Goal: Information Seeking & Learning: Learn about a topic

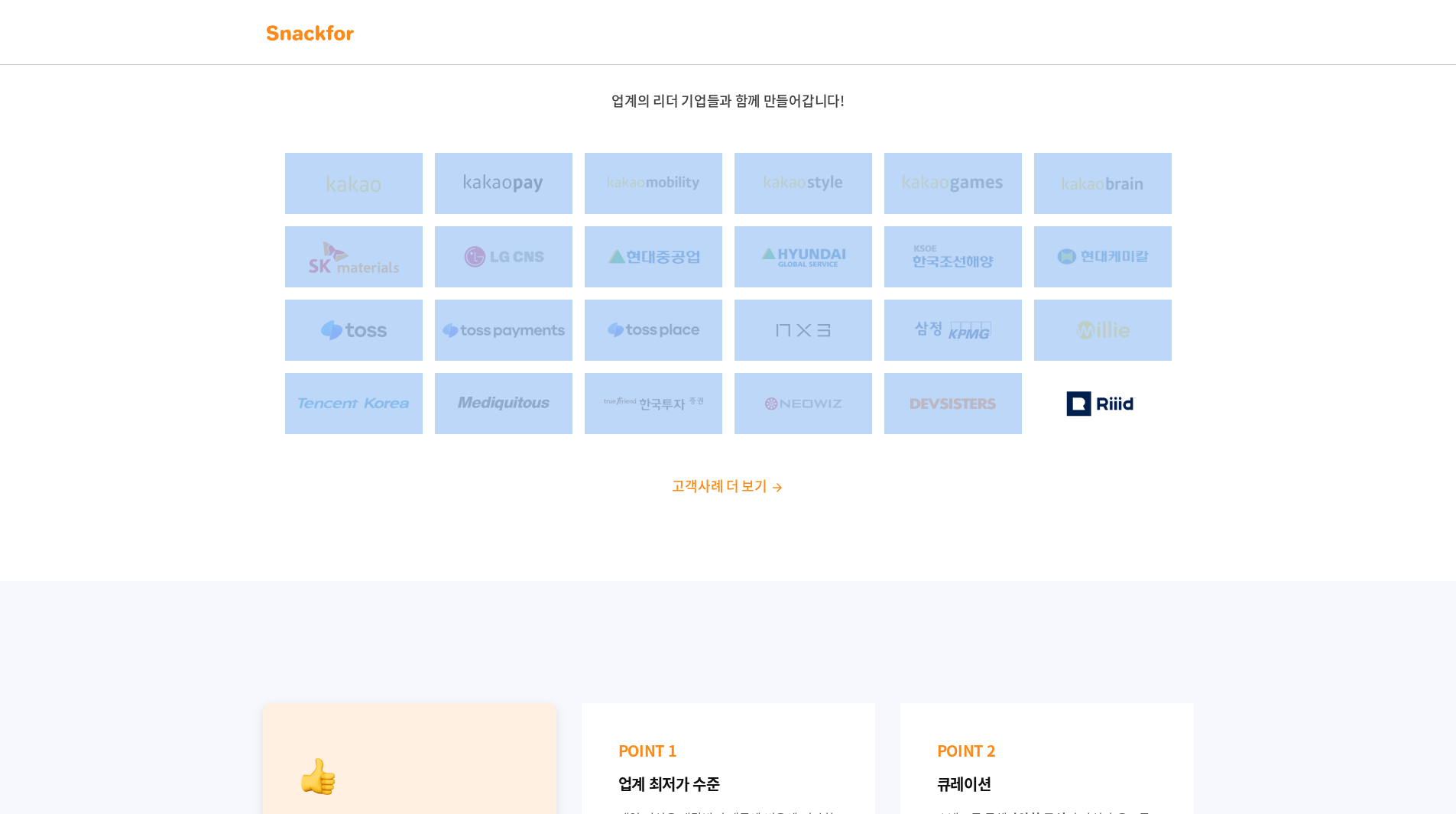
drag, startPoint x: 239, startPoint y: 172, endPoint x: 1132, endPoint y: 436, distance: 931.2
click at [1128, 440] on div "업계의 리더 기업들과 함께 만들어갑니다! 고객사례 더 보기" at bounding box center [728, 299] width 1456 height 562
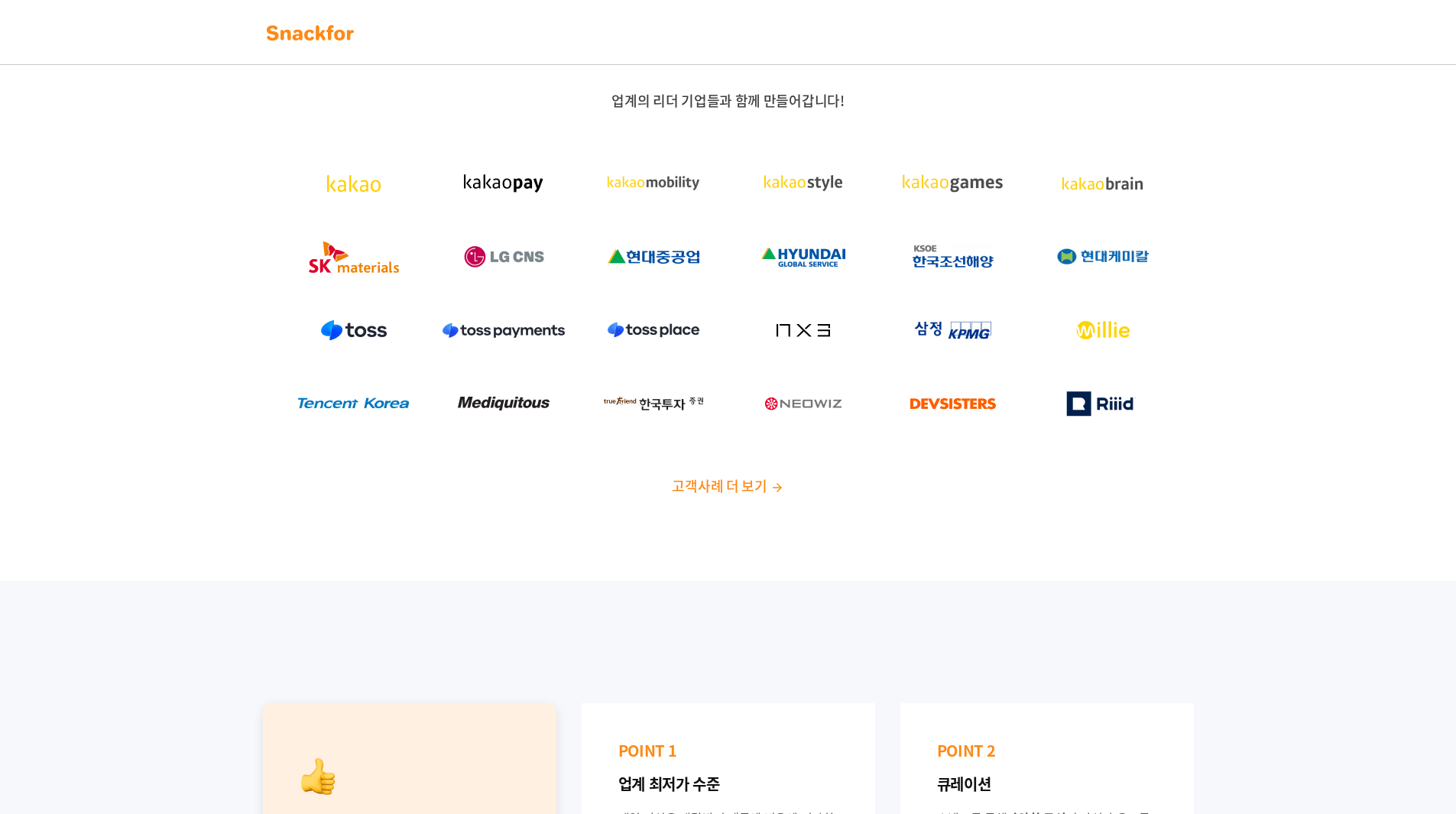
click at [1222, 432] on div "업계의 리더 기업들과 함께 만들어갑니다! 고객사례 더 보기" at bounding box center [728, 299] width 1456 height 562
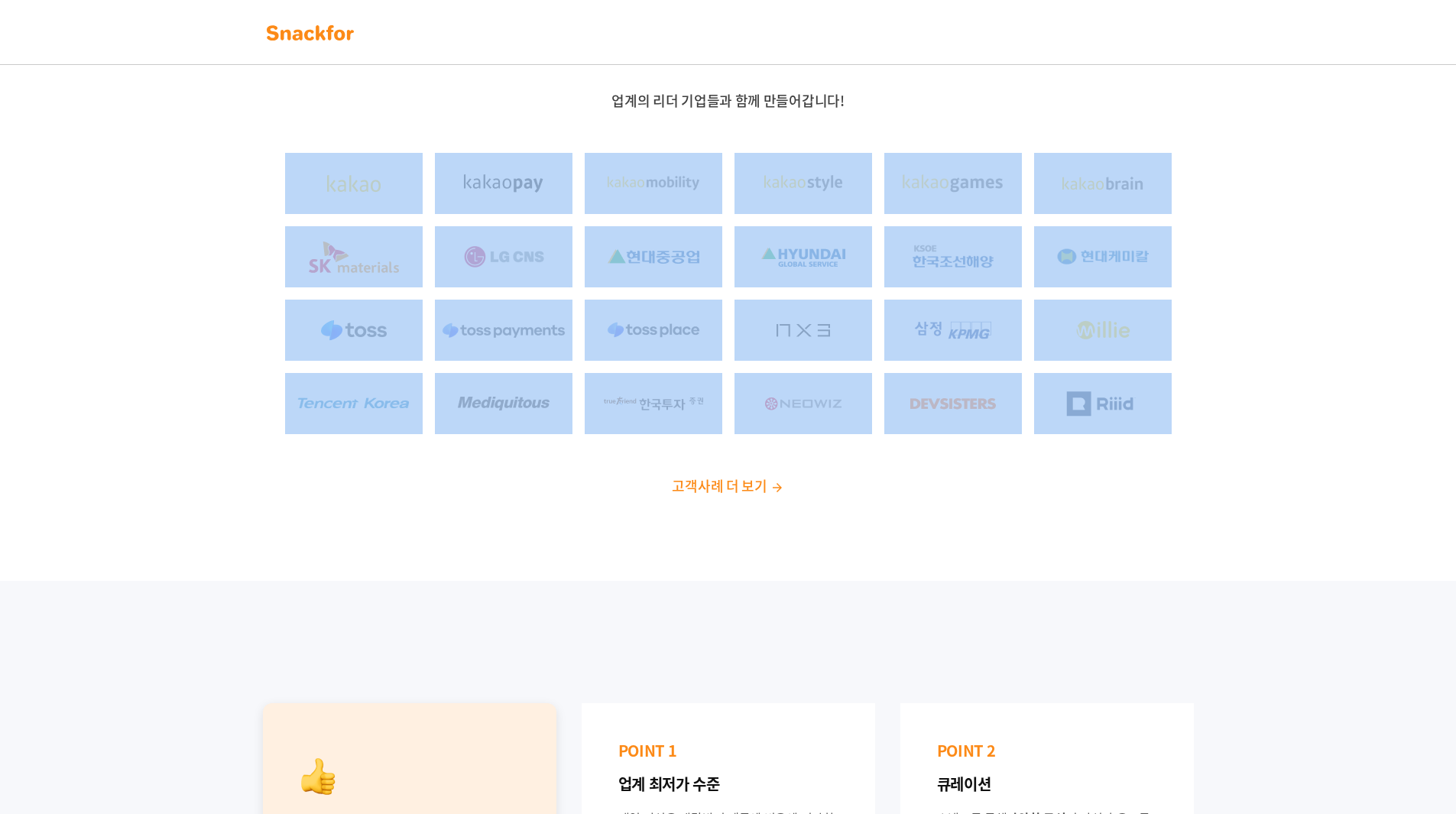
drag, startPoint x: 1112, startPoint y: 397, endPoint x: 141, endPoint y: 218, distance: 987.4
click at [141, 219] on div "업계의 리더 기업들과 함께 만들어갑니다! 고객사례 더 보기" at bounding box center [728, 299] width 1456 height 562
click at [141, 218] on div "업계의 리더 기업들과 함께 만들어갑니다! 고객사례 더 보기" at bounding box center [728, 299] width 1456 height 562
drag, startPoint x: 163, startPoint y: 197, endPoint x: 1198, endPoint y: 370, distance: 1049.4
click at [1185, 369] on div "업계의 리더 기업들과 함께 만들어갑니다! 고객사례 더 보기" at bounding box center [728, 299] width 1456 height 562
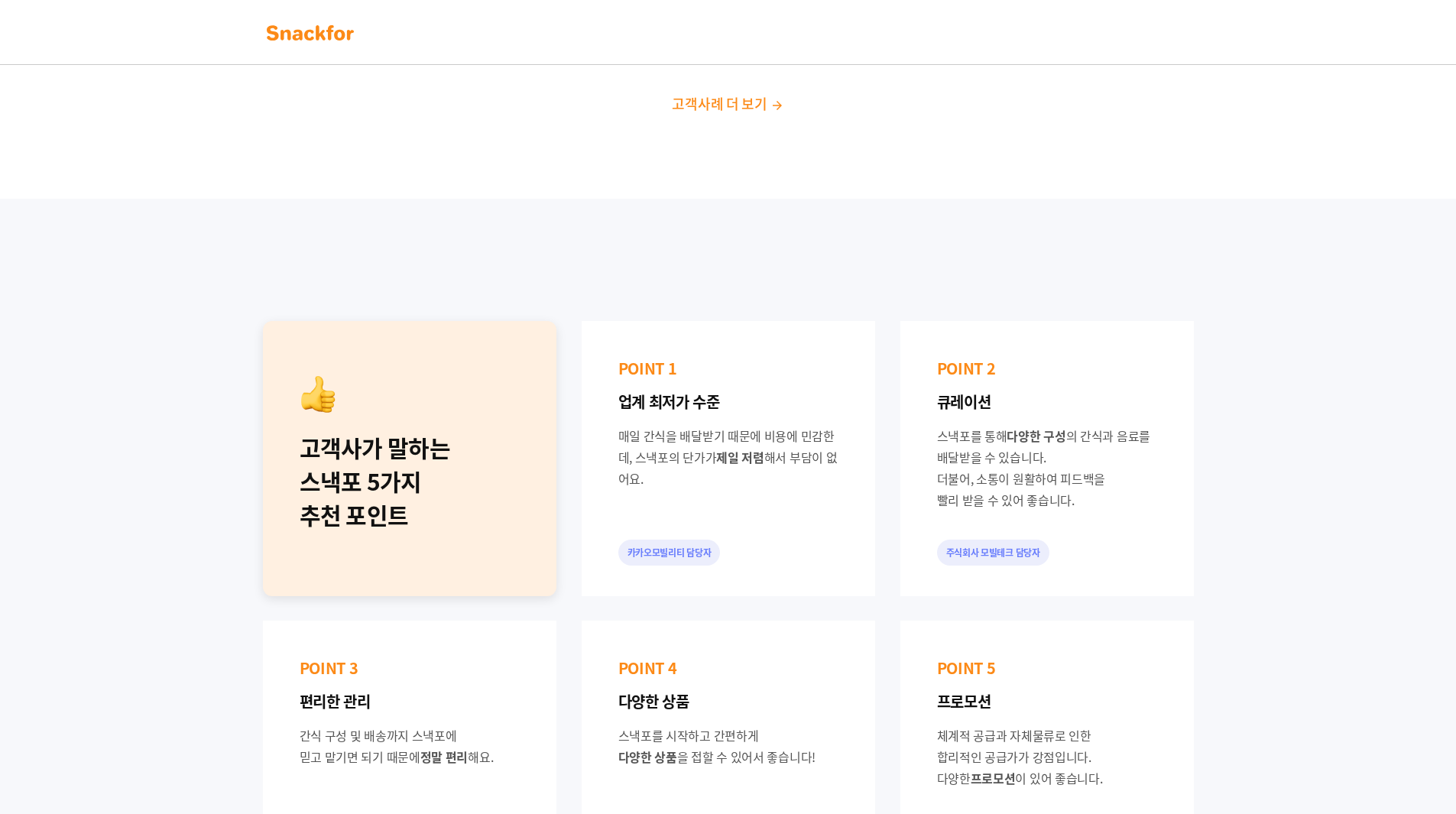
click at [1205, 370] on div "고객사가 말하는 스낵포 5가지 추천 포인트 POINT 1 업계 최저가 수준 매일 간식을 배달받기 때문에 비용에 민감한데, 스낵포의 단가가 제일…" at bounding box center [728, 608] width 955 height 599
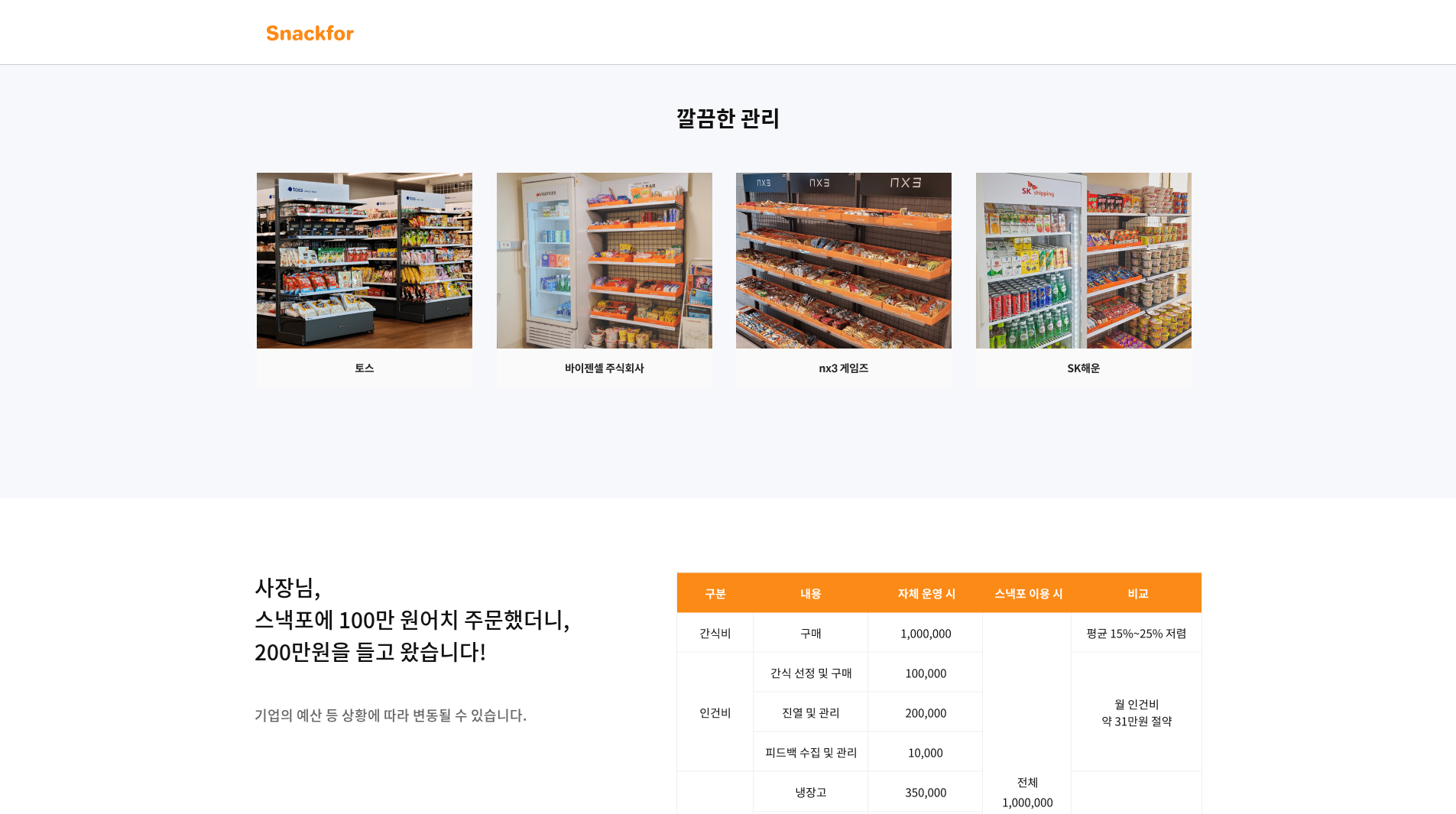
scroll to position [1376, 0]
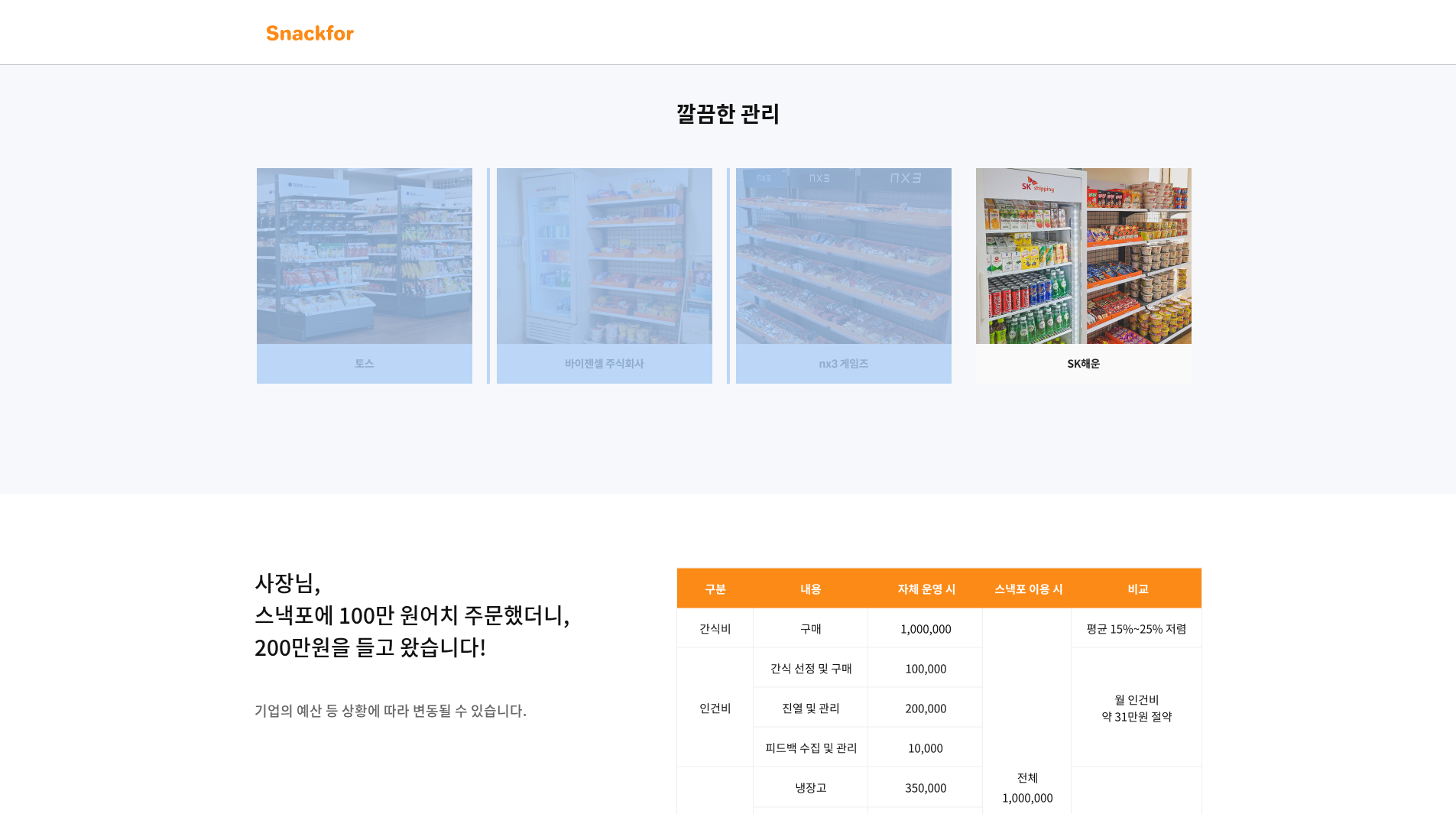
drag, startPoint x: 1188, startPoint y: 368, endPoint x: 291, endPoint y: 320, distance: 898.3
click at [291, 320] on div at bounding box center [728, 275] width 955 height 215
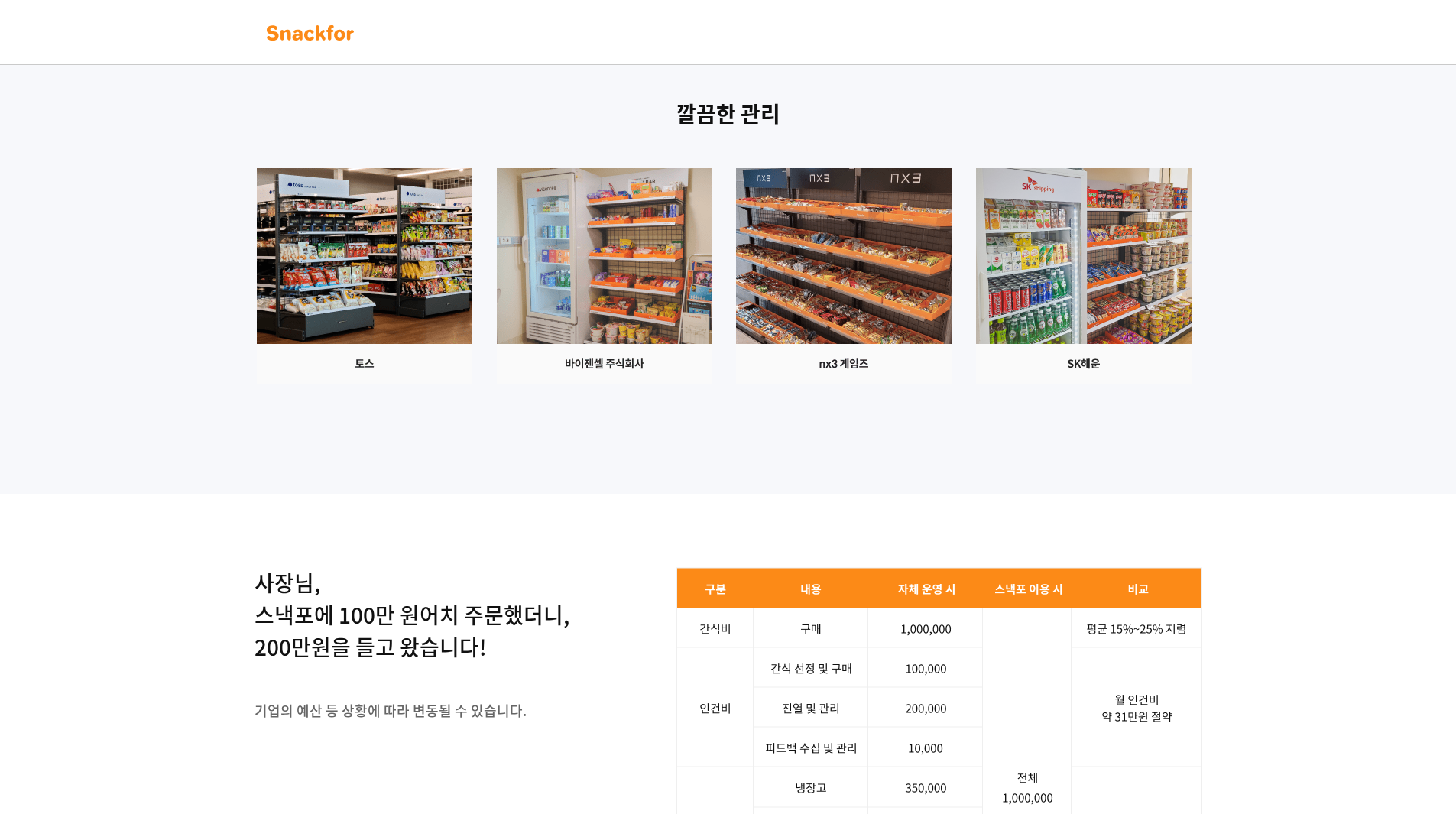
click at [290, 322] on div at bounding box center [728, 275] width 955 height 215
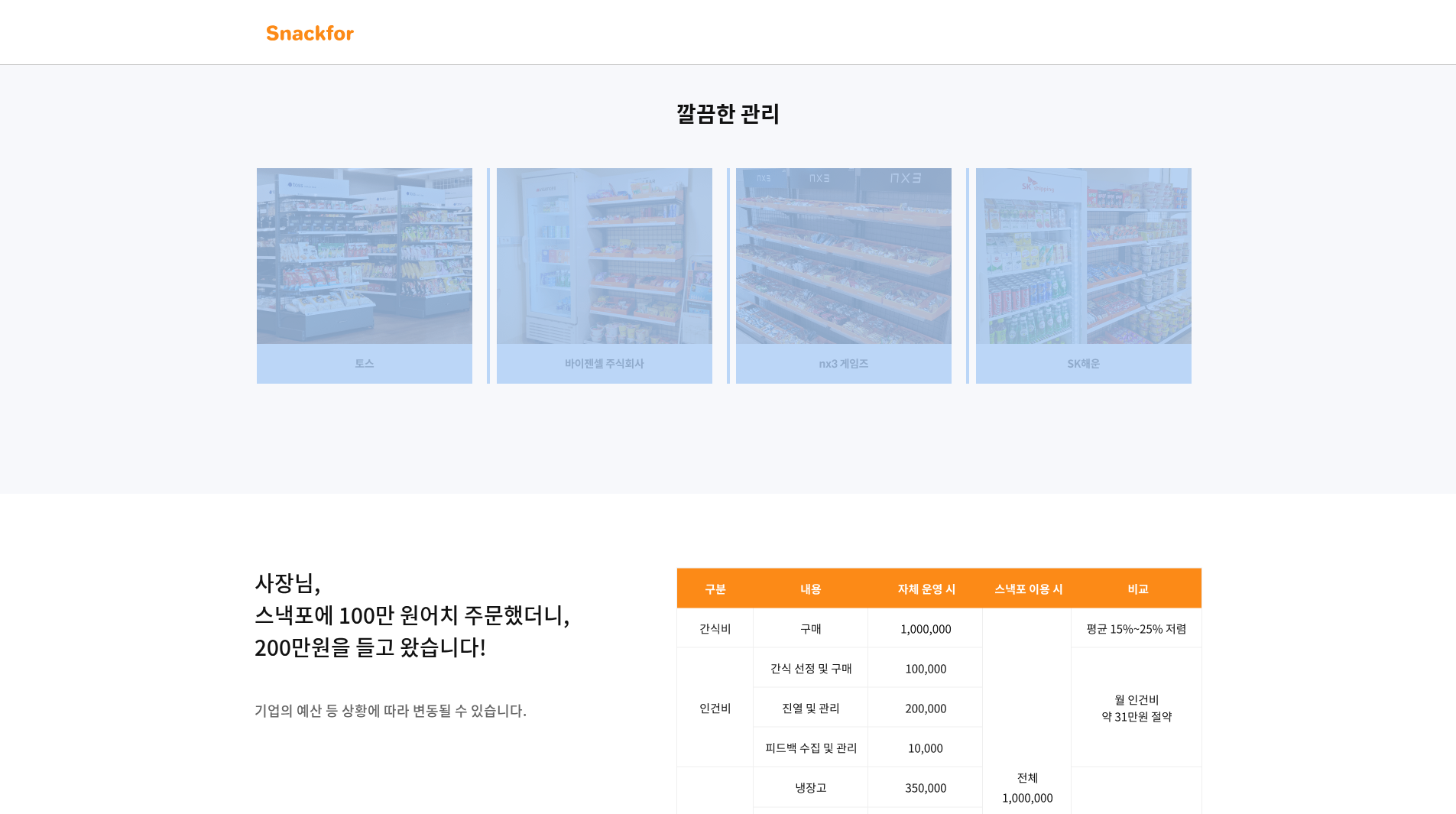
drag, startPoint x: 286, startPoint y: 294, endPoint x: 1172, endPoint y: 538, distance: 919.0
click at [1172, 383] on div at bounding box center [728, 275] width 955 height 215
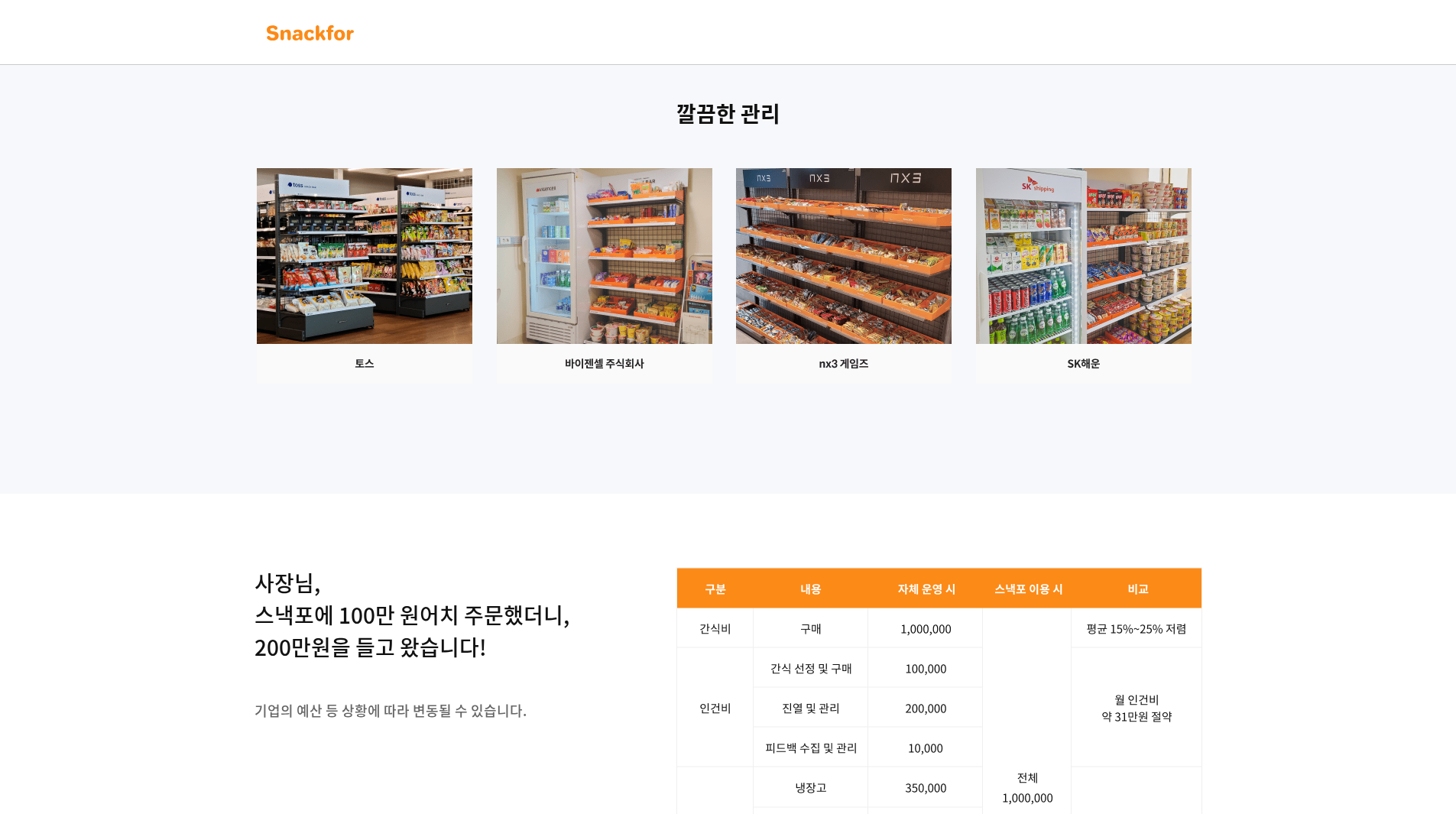
click at [1172, 383] on div at bounding box center [728, 275] width 955 height 215
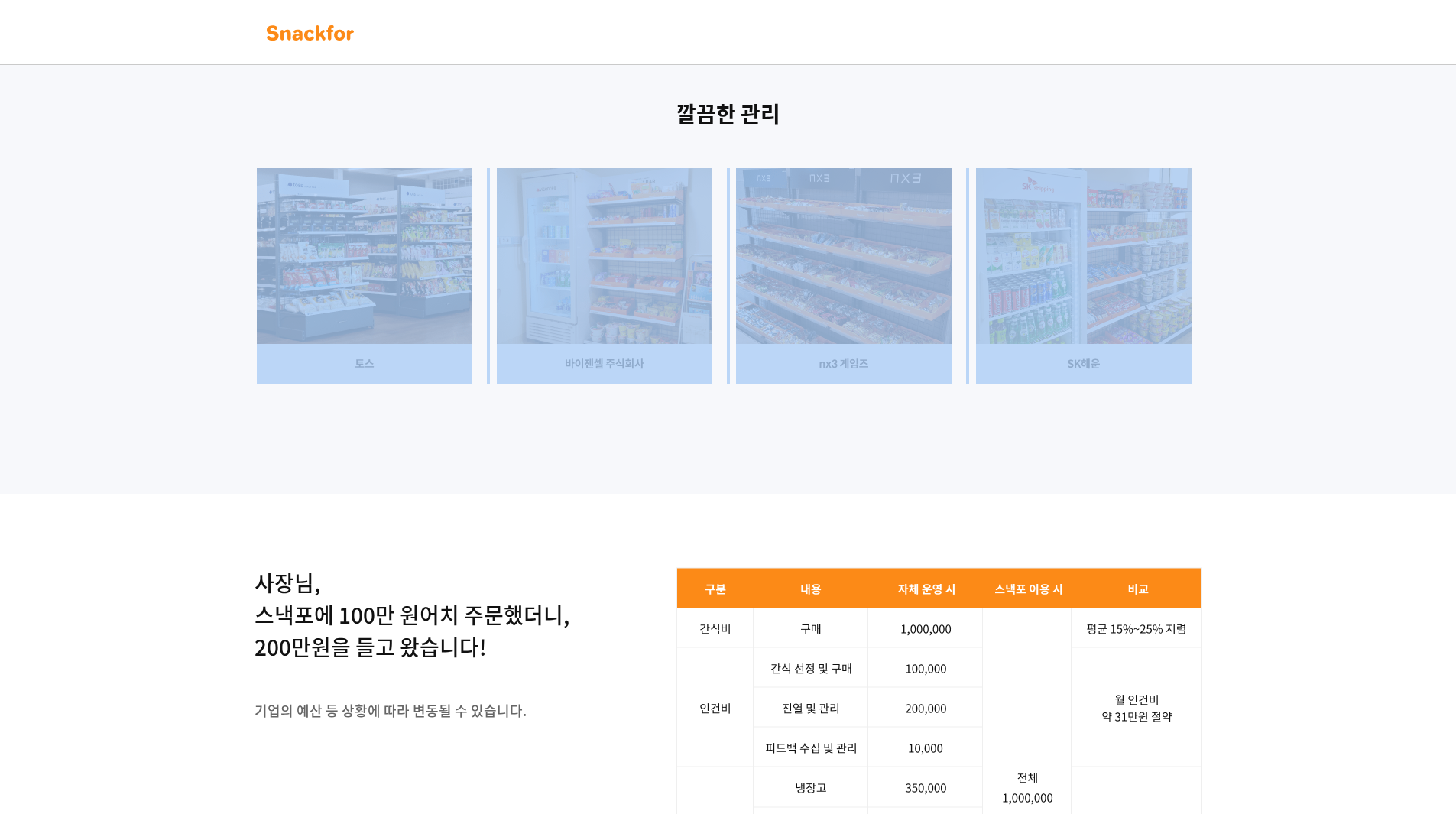
drag, startPoint x: 748, startPoint y: 426, endPoint x: 248, endPoint y: 299, distance: 515.9
click at [248, 299] on div "깔끔한 관리" at bounding box center [728, 259] width 1456 height 469
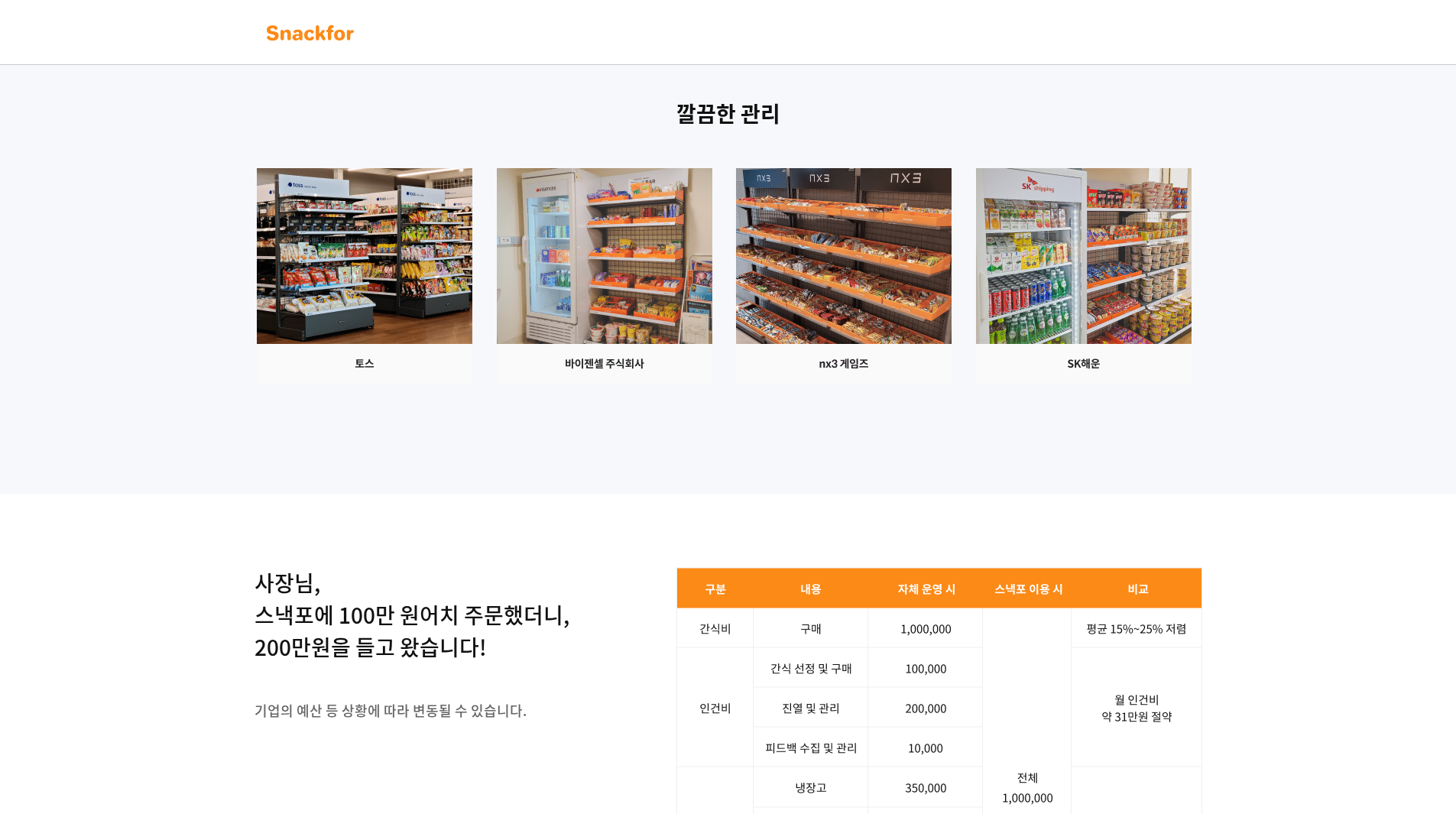
click at [247, 299] on div "깔끔한 관리" at bounding box center [728, 259] width 1456 height 469
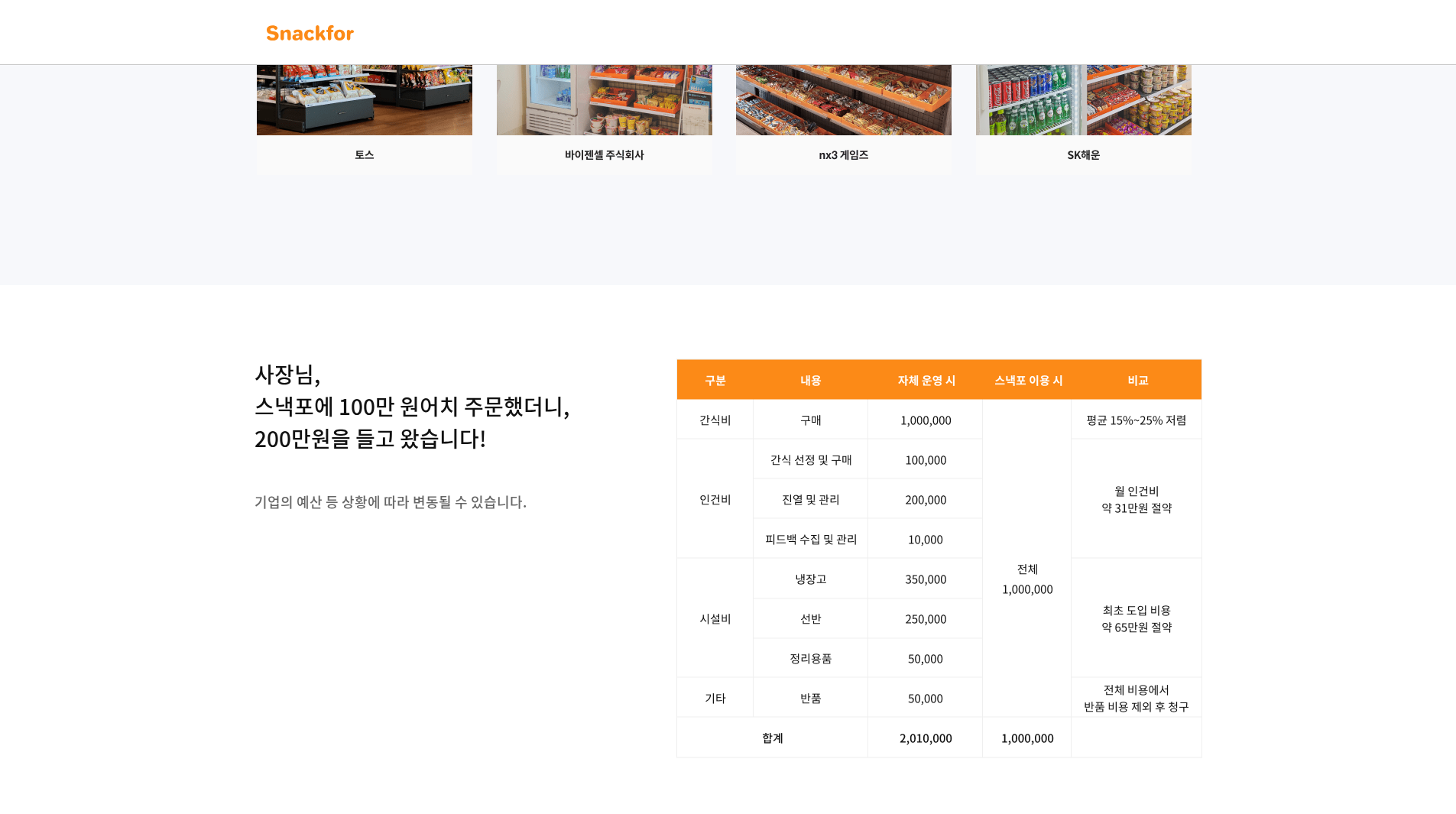
scroll to position [1910, 0]
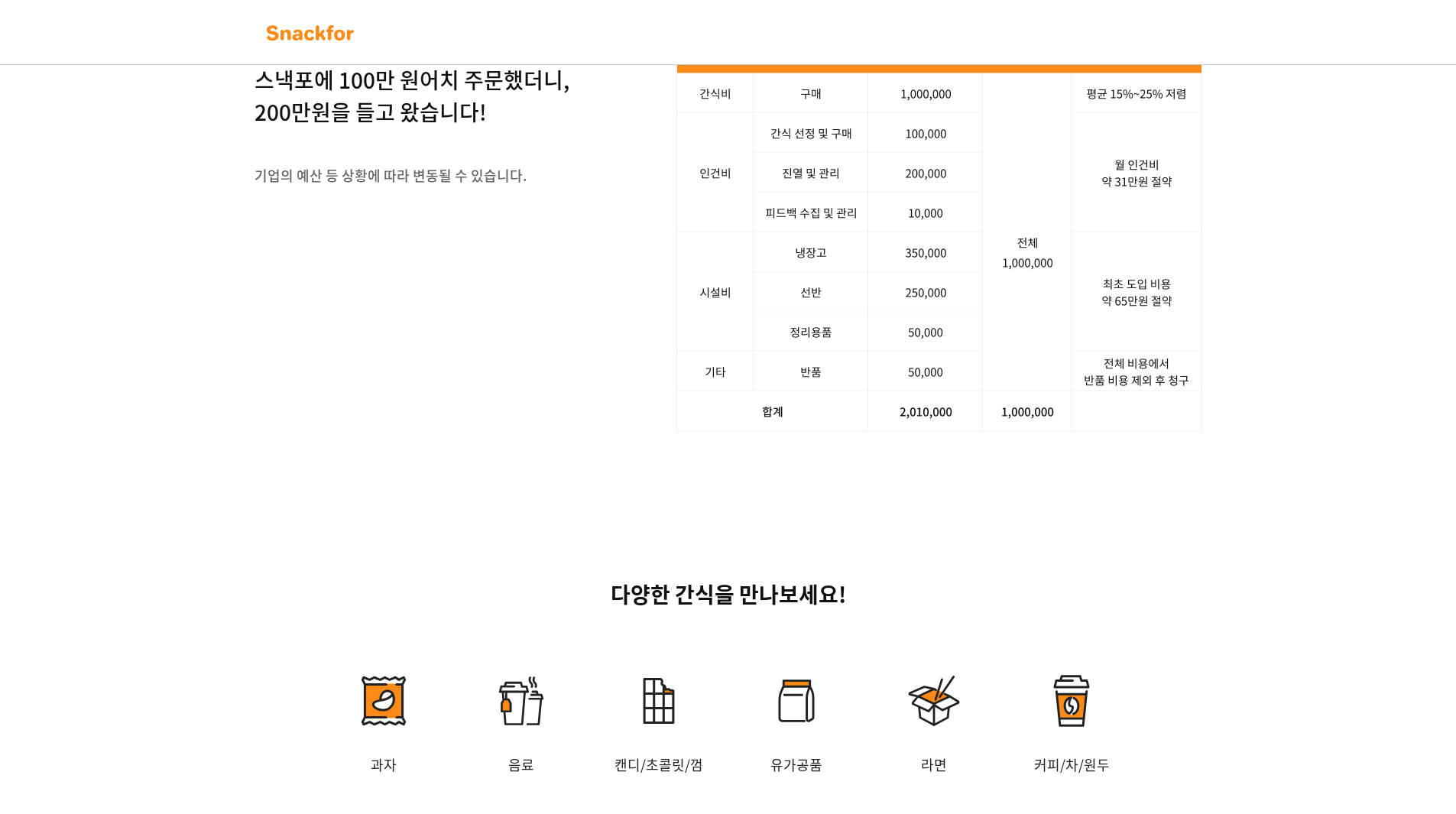
click at [910, 324] on img at bounding box center [939, 232] width 525 height 400
drag, startPoint x: 327, startPoint y: 313, endPoint x: 260, endPoint y: 299, distance: 68.4
click at [260, 129] on p "사장님, 스낵포에 100만 원어치 주문했더니, 200만원을 들고 왔습니다!" at bounding box center [412, 80] width 315 height 96
click at [472, 129] on p "사장님, 스낵포에 100만 원어치 주문했더니, 200만원을 들고 왔습니다!" at bounding box center [412, 80] width 315 height 96
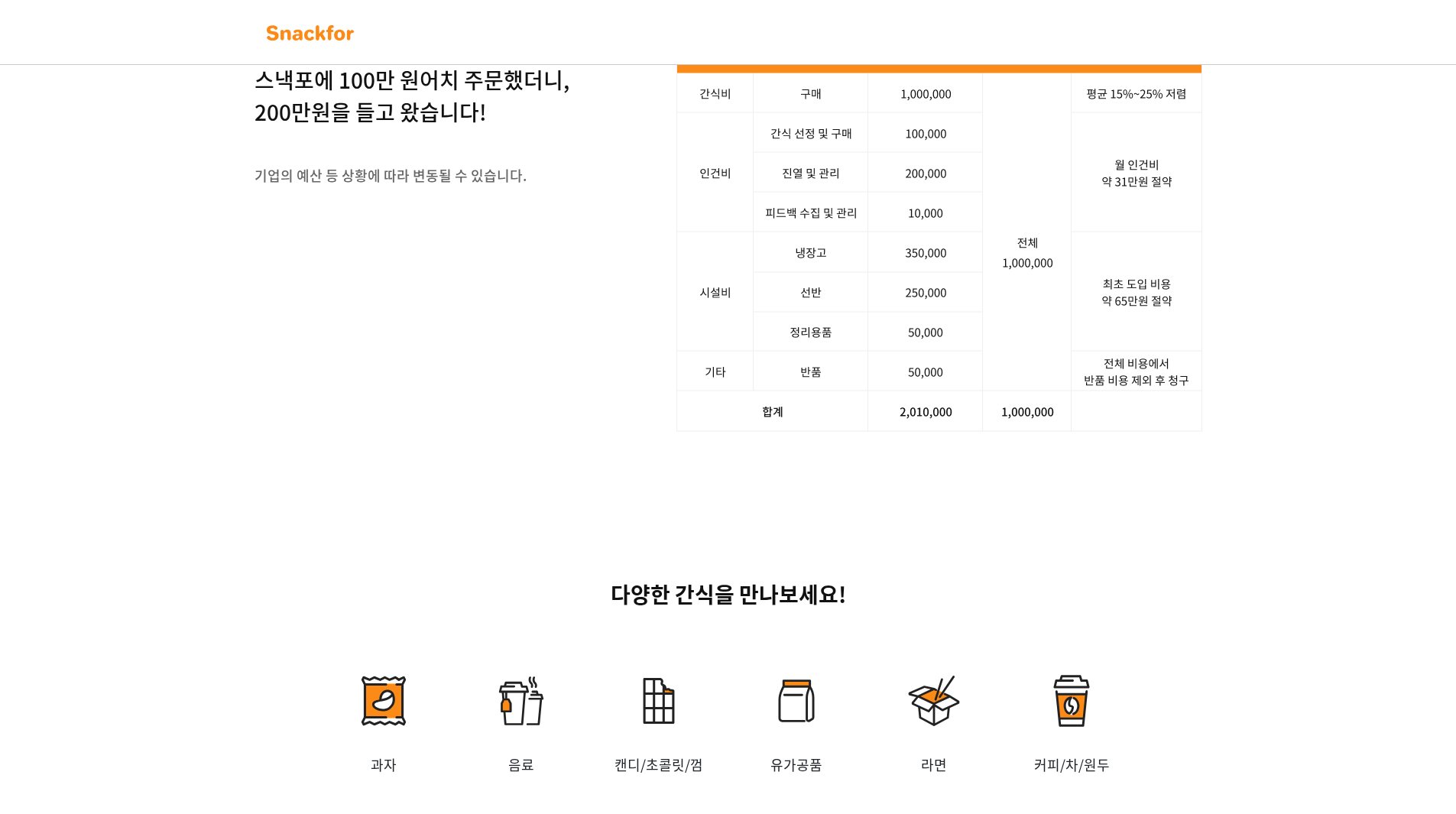
click at [472, 129] on p "사장님, 스낵포에 100만 원어치 주문했더니, 200만원을 들고 왔습니다!" at bounding box center [412, 80] width 315 height 96
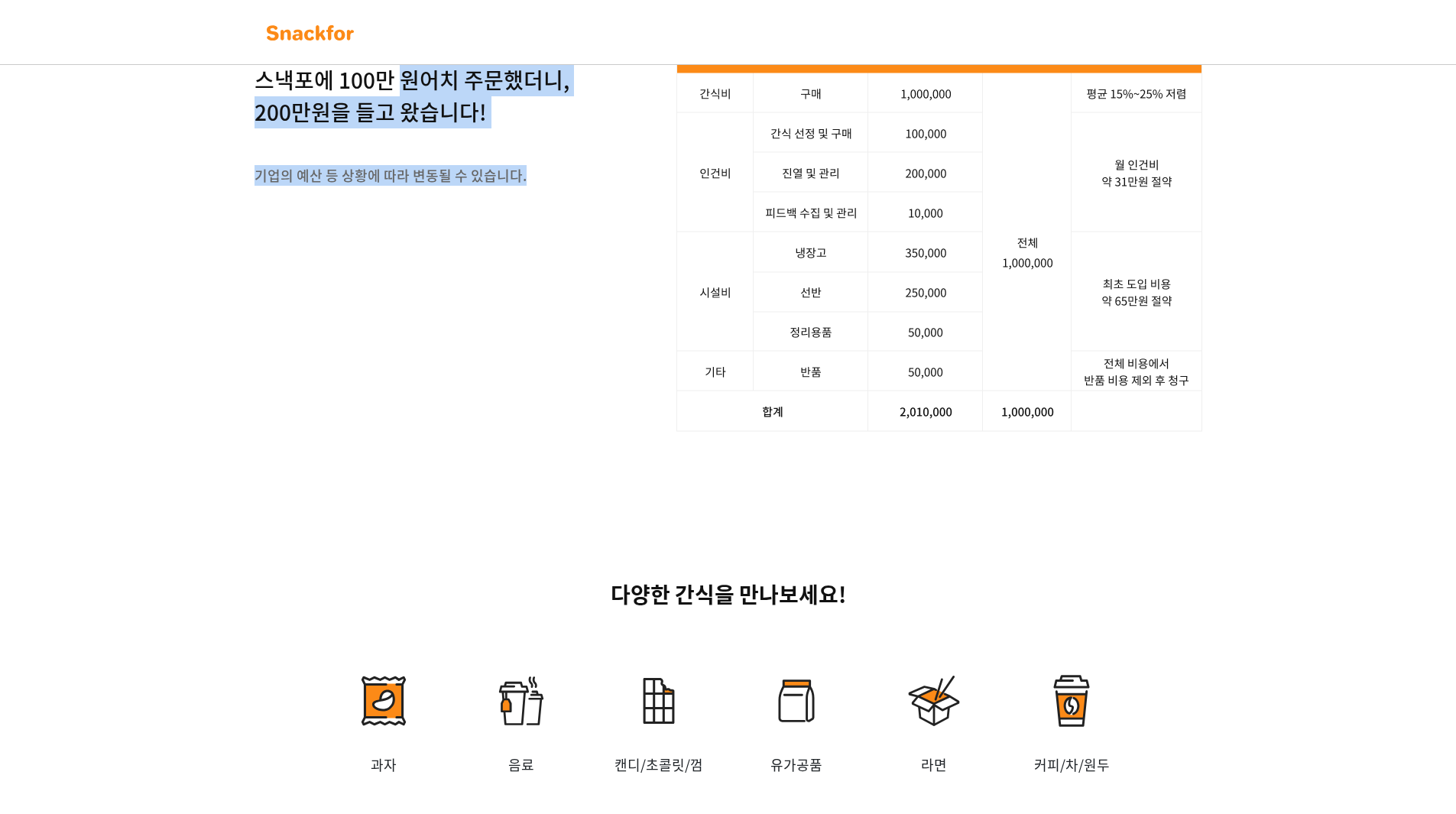
drag, startPoint x: 448, startPoint y: 329, endPoint x: 310, endPoint y: 295, distance: 142.1
click at [311, 223] on div "사장님, 스낵포에 100만 원어치 주문했더니, 200만원을 들고 왔습니다! 기업의 예산 등 상황에 따라 변동될 수 있습니다." at bounding box center [412, 127] width 315 height 191
click at [310, 129] on p "사장님, 스낵포에 100만 원어치 주문했더니, 200만원을 들고 왔습니다!" at bounding box center [412, 80] width 315 height 96
click at [431, 223] on div "사장님, 스낵포에 100만 원어치 주문했더니, 200만원을 들고 왔습니다! 기업의 예산 등 상황에 따라 변동될 수 있습니다." at bounding box center [412, 127] width 315 height 191
click at [442, 223] on div "사장님, 스낵포에 100만 원어치 주문했더니, 200만원을 들고 왔습니다! 기업의 예산 등 상황에 따라 변동될 수 있습니다." at bounding box center [412, 127] width 315 height 191
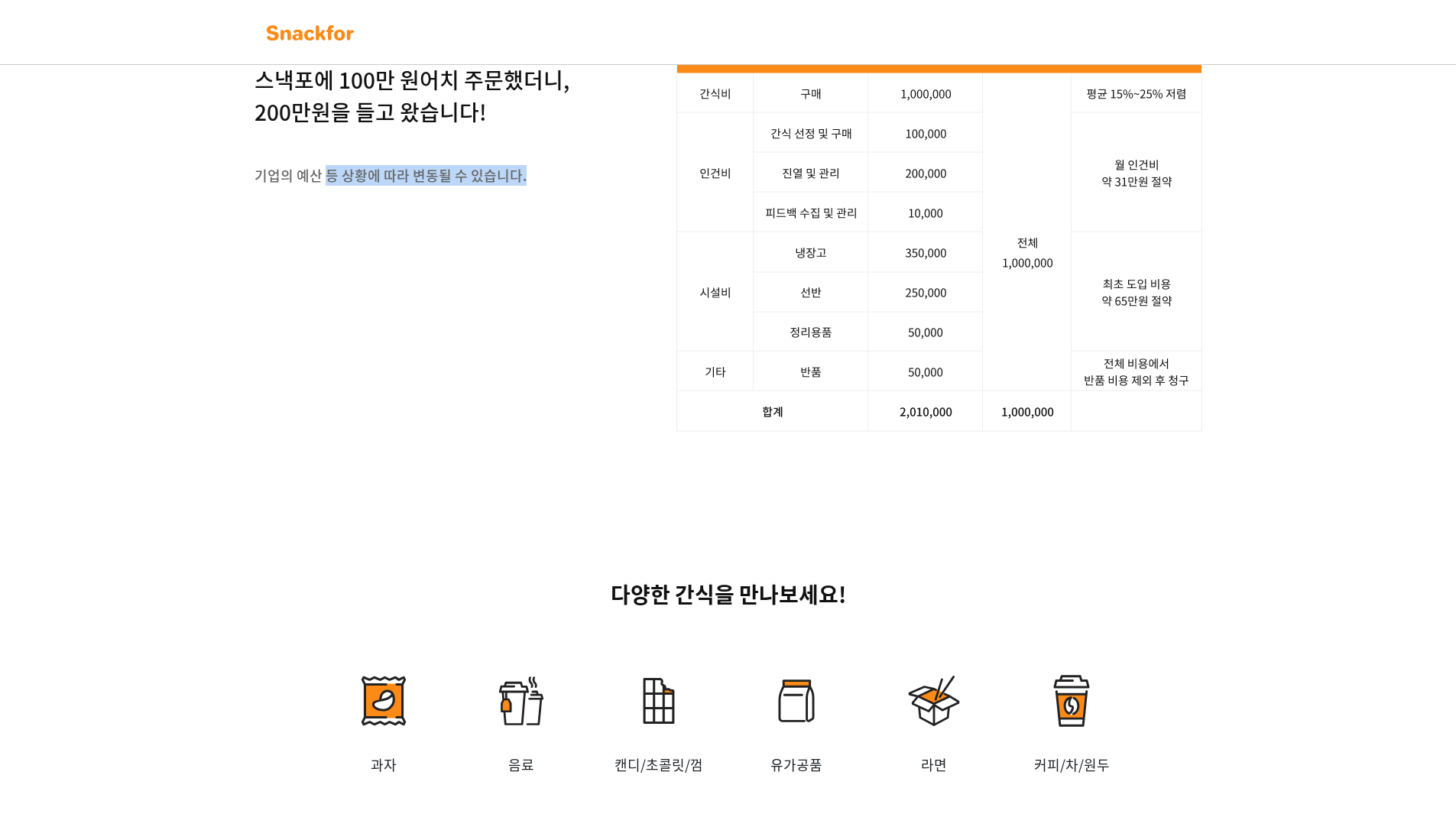
click at [323, 223] on div "사장님, 스낵포에 100만 원어치 주문했더니, 200만원을 들고 왔습니다! 기업의 예산 등 상황에 따라 변동될 수 있습니다." at bounding box center [412, 127] width 315 height 191
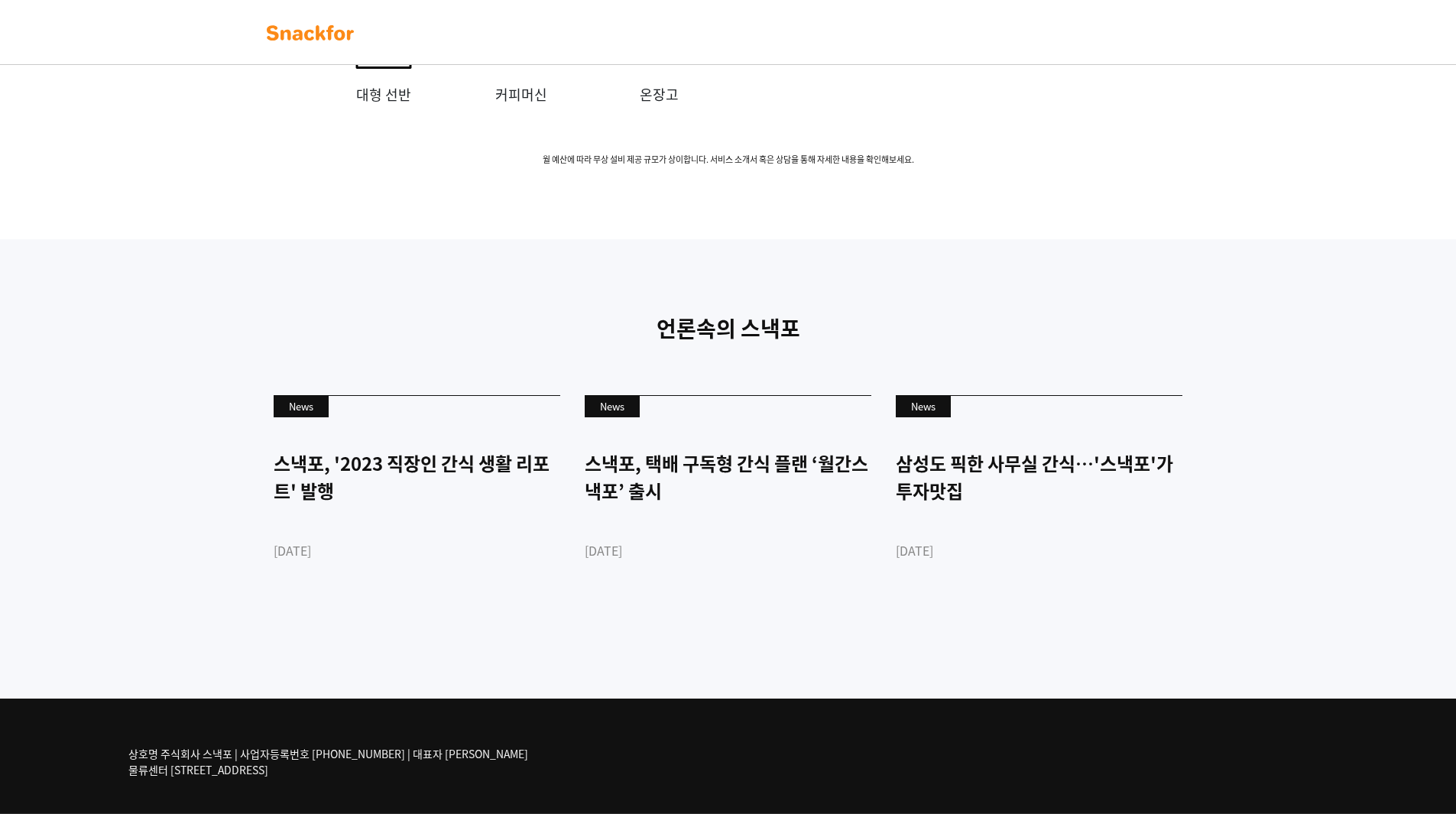
scroll to position [3481, 0]
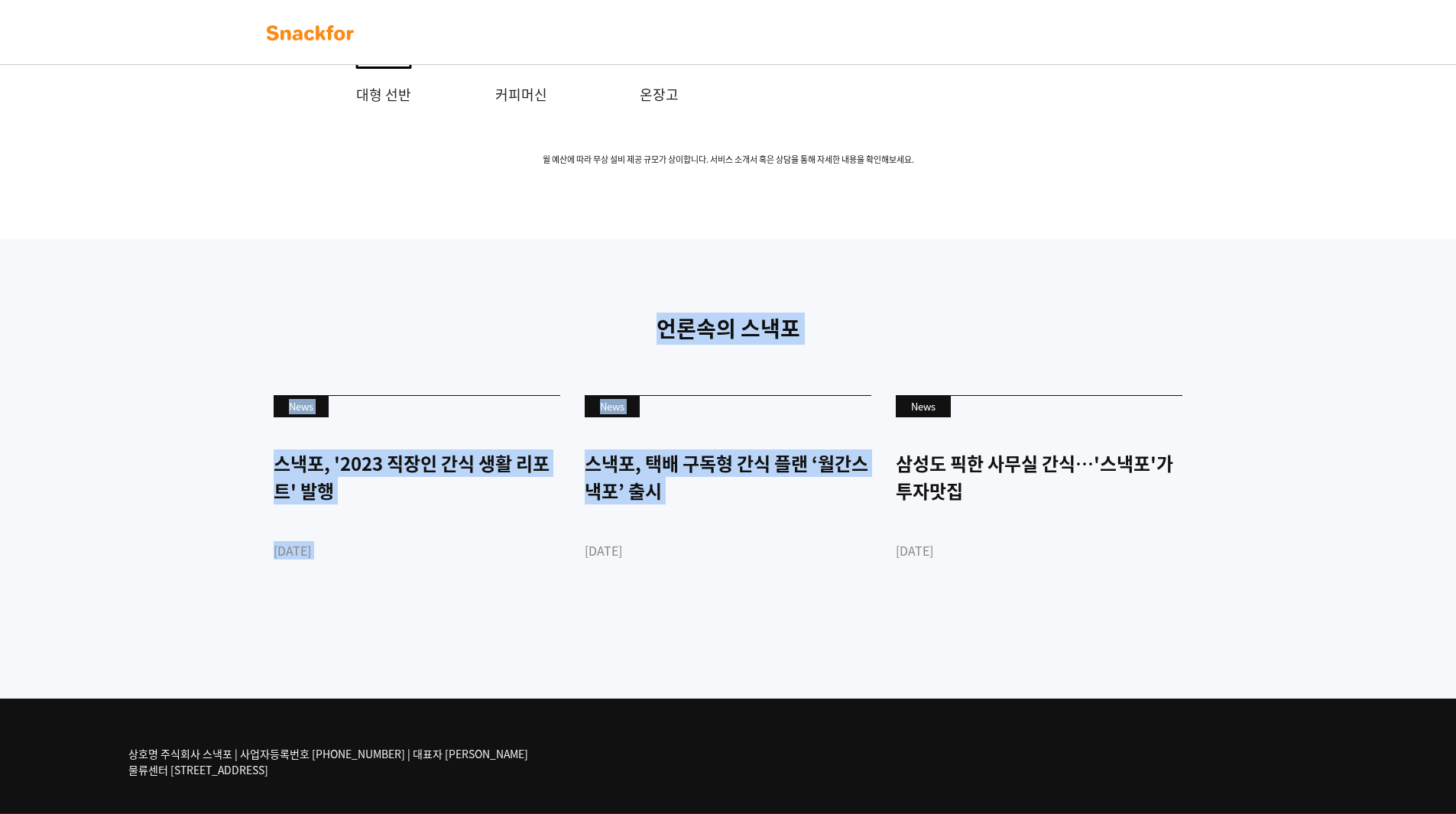
drag, startPoint x: 384, startPoint y: 401, endPoint x: 614, endPoint y: 652, distance: 340.4
click at [596, 647] on div "언론속의 스낵포 News 스낵포, '2023 직장인 간식 생활 리포트' 발행 2023-03-28 News 스낵포, 택배 구독형 간식 플랜 ‘월…" at bounding box center [728, 468] width 1456 height 459
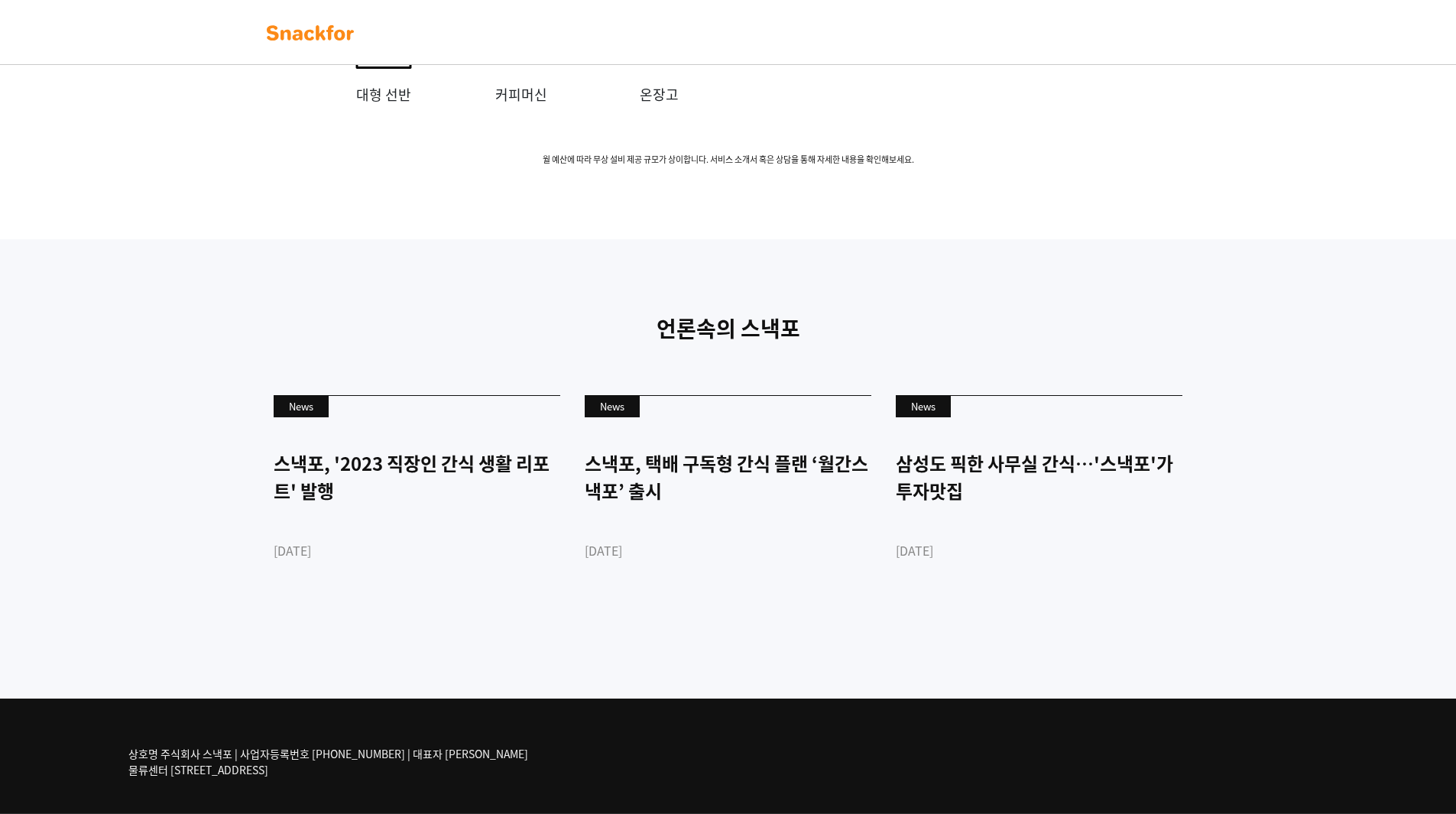
click at [621, 652] on div "언론속의 스낵포 News 스낵포, '2023 직장인 간식 생활 리포트' 발행 2023-03-28 News 스낵포, 택배 구독형 간식 플랜 ‘월…" at bounding box center [728, 468] width 1456 height 459
drag, startPoint x: 673, startPoint y: 663, endPoint x: 139, endPoint y: 430, distance: 582.6
click at [148, 435] on div "언론속의 스낵포 News 스낵포, '2023 직장인 간식 생활 리포트' 발행 2023-03-28 News 스낵포, 택배 구독형 간식 플랜 ‘월…" at bounding box center [728, 468] width 1456 height 459
click at [139, 430] on div "언론속의 스낵포 News 스낵포, '2023 직장인 간식 생활 리포트' 발행 2023-03-28 News 스낵포, 택배 구독형 간식 플랜 ‘월…" at bounding box center [728, 468] width 1456 height 459
drag, startPoint x: 145, startPoint y: 425, endPoint x: 715, endPoint y: 629, distance: 605.4
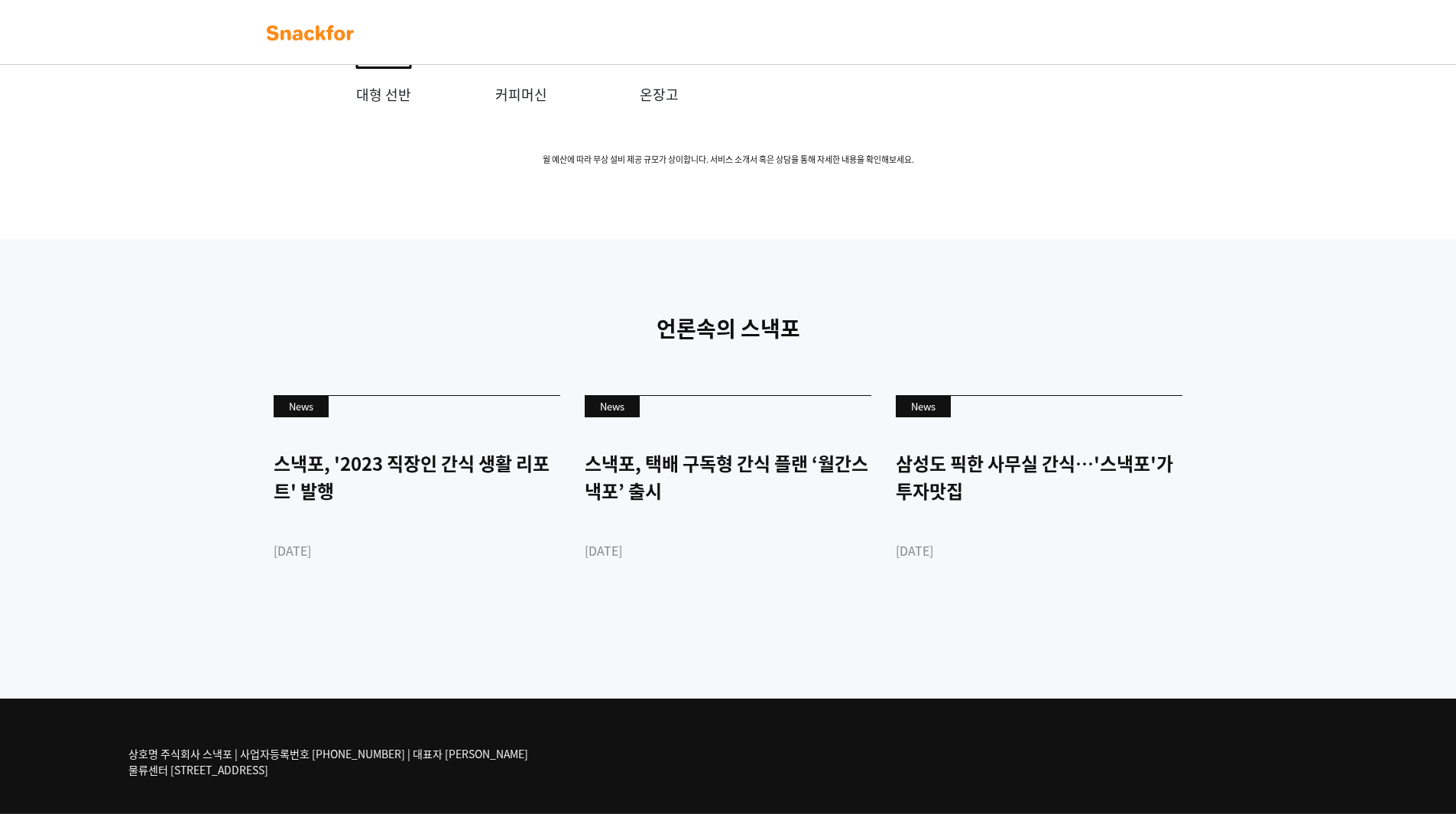
click at [715, 629] on div "언론속의 스낵포 News 스낵포, '2023 직장인 간식 생활 리포트' 발행 2023-03-28 News 스낵포, 택배 구독형 간식 플랜 ‘월…" at bounding box center [728, 468] width 1456 height 459
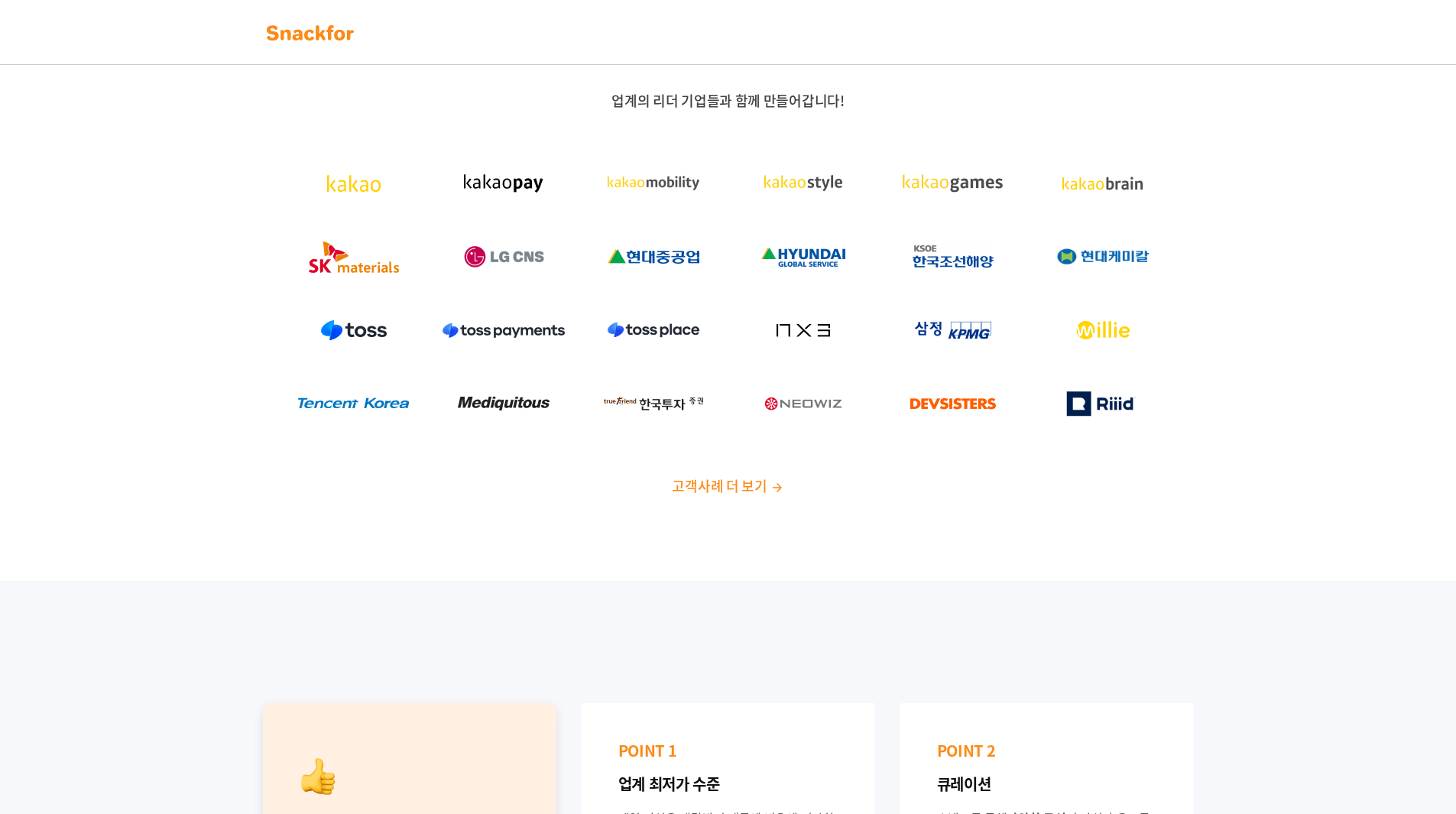
click at [346, 42] on img at bounding box center [310, 33] width 97 height 25
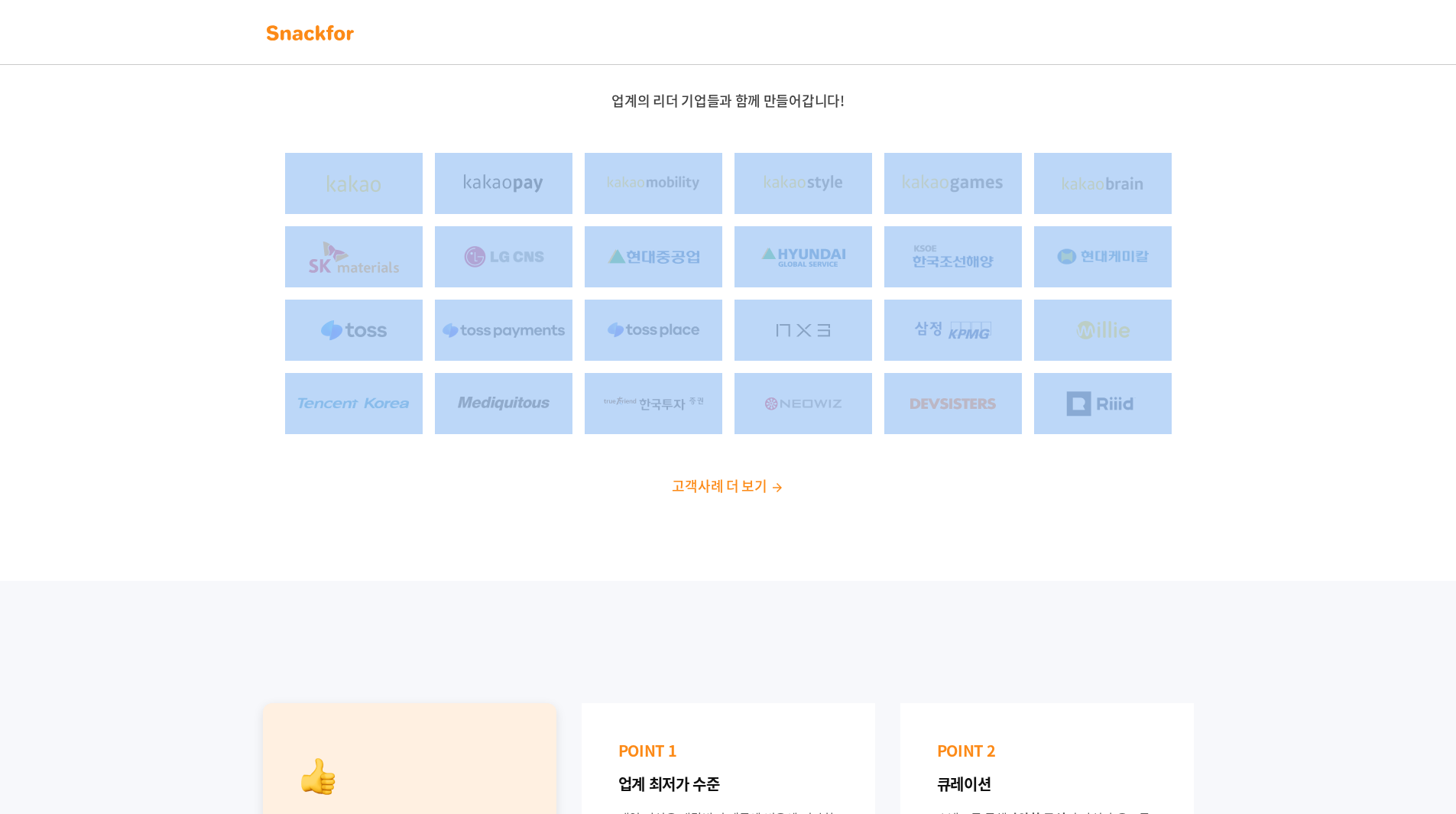
drag, startPoint x: 182, startPoint y: 209, endPoint x: 1273, endPoint y: 380, distance: 1104.3
click at [1273, 380] on div "업계의 리더 기업들과 함께 만들어갑니다! 고객사례 더 보기" at bounding box center [728, 299] width 1456 height 562
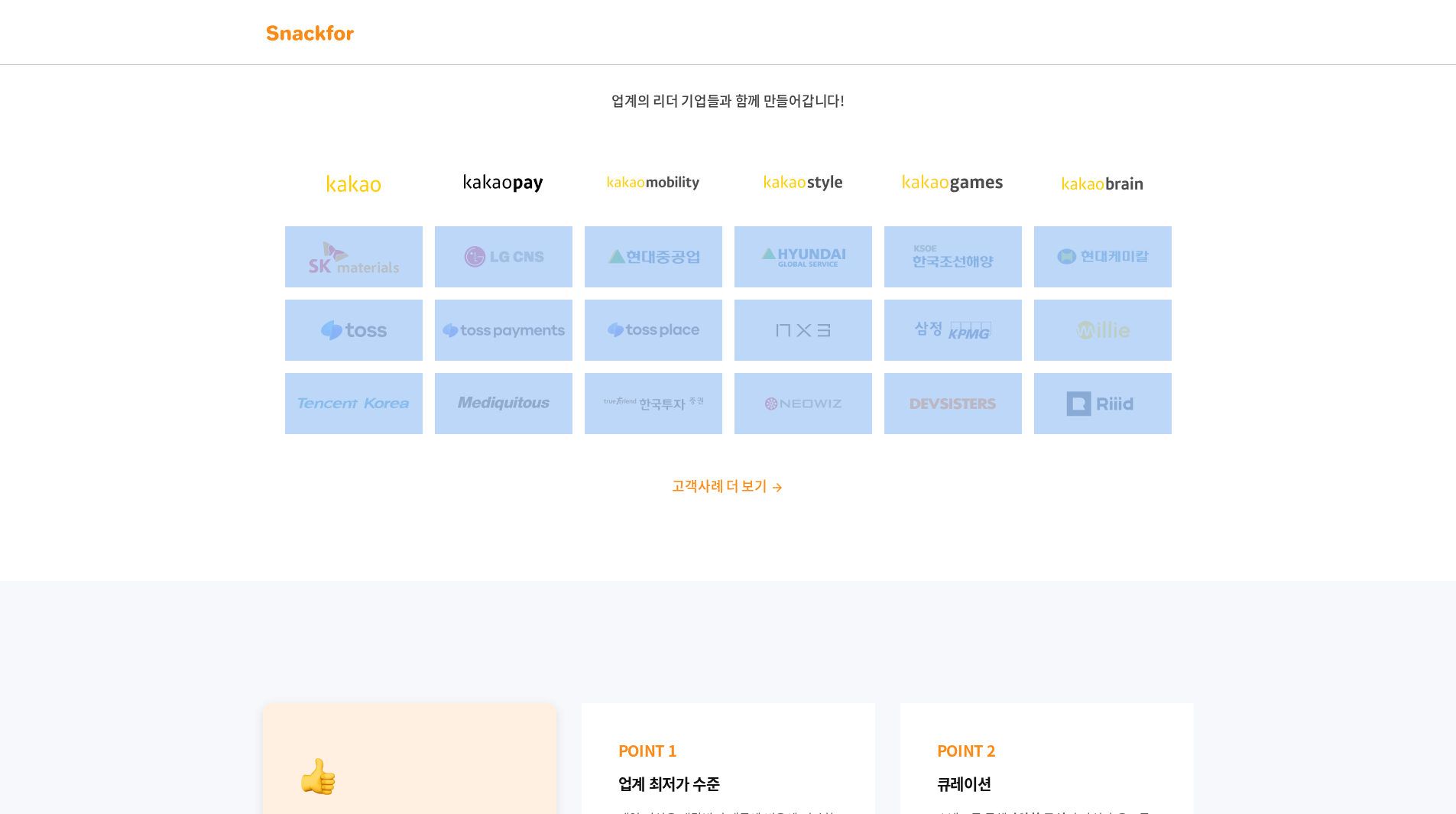
drag, startPoint x: 1266, startPoint y: 402, endPoint x: 146, endPoint y: 242, distance: 1131.4
click at [146, 242] on div "업계의 리더 기업들과 함께 만들어갑니다! 고객사례 더 보기" at bounding box center [728, 299] width 1456 height 562
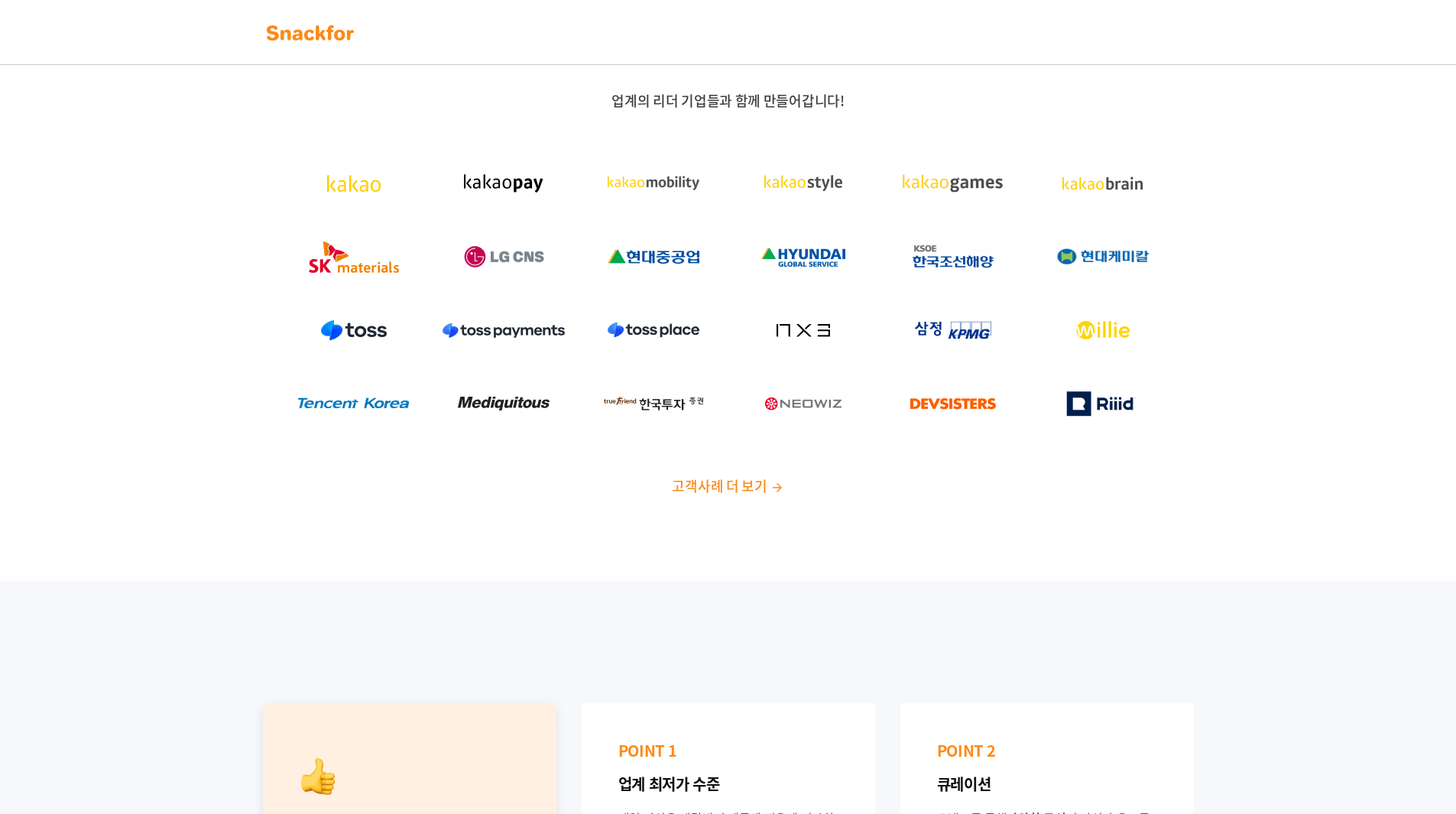
click at [149, 209] on div "업계의 리더 기업들과 함께 만들어갑니다! 고객사례 더 보기" at bounding box center [728, 299] width 1456 height 562
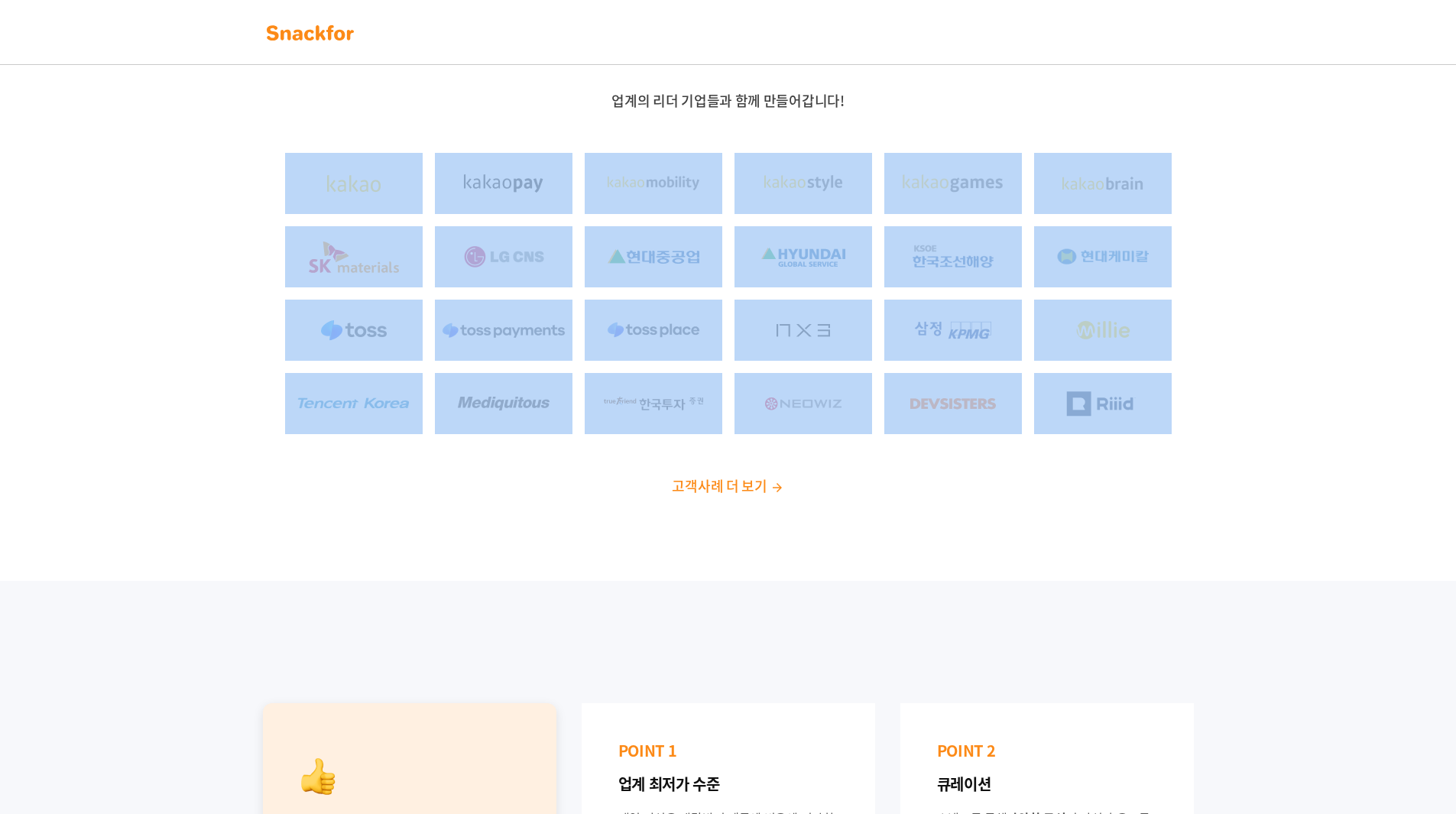
drag, startPoint x: 210, startPoint y: 189, endPoint x: 1239, endPoint y: 390, distance: 1048.4
click at [1237, 390] on div "업계의 리더 기업들과 함께 만들어갑니다! 고객사례 더 보기" at bounding box center [728, 299] width 1456 height 562
click at [1239, 390] on div "업계의 리더 기업들과 함께 만들어갑니다! 고객사례 더 보기" at bounding box center [728, 299] width 1456 height 562
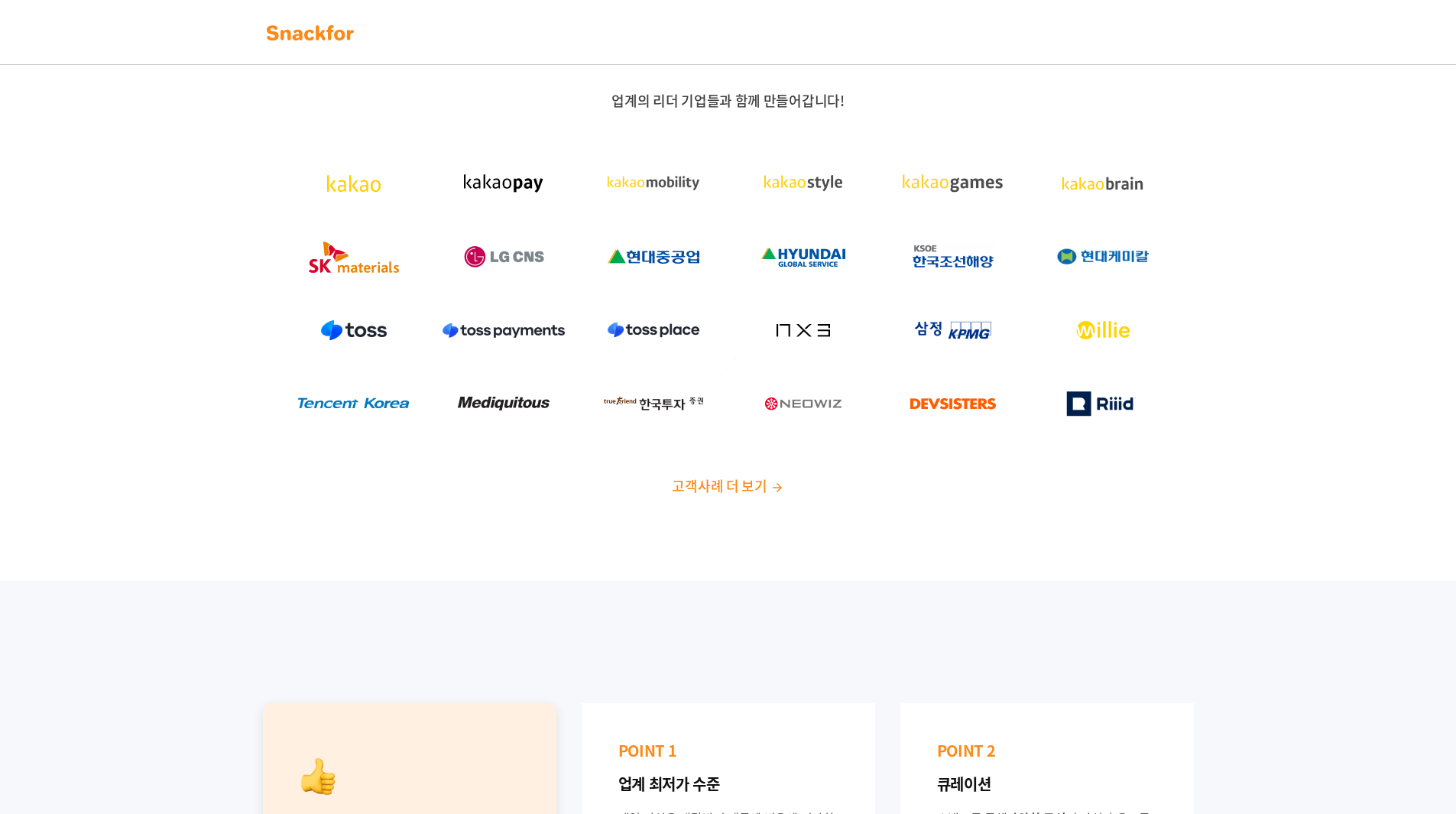
click at [778, 481] on img at bounding box center [777, 487] width 14 height 14
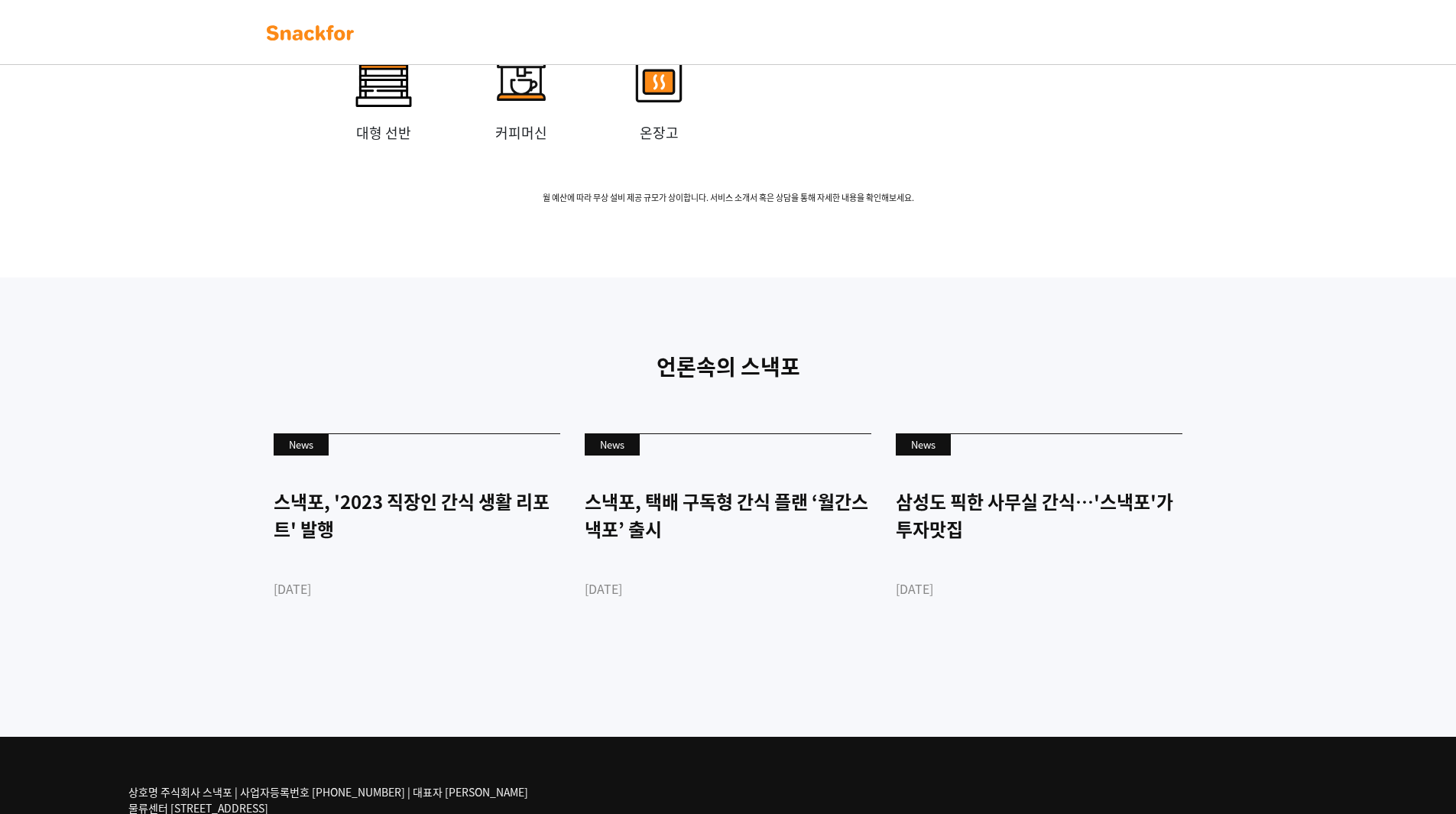
scroll to position [3481, 0]
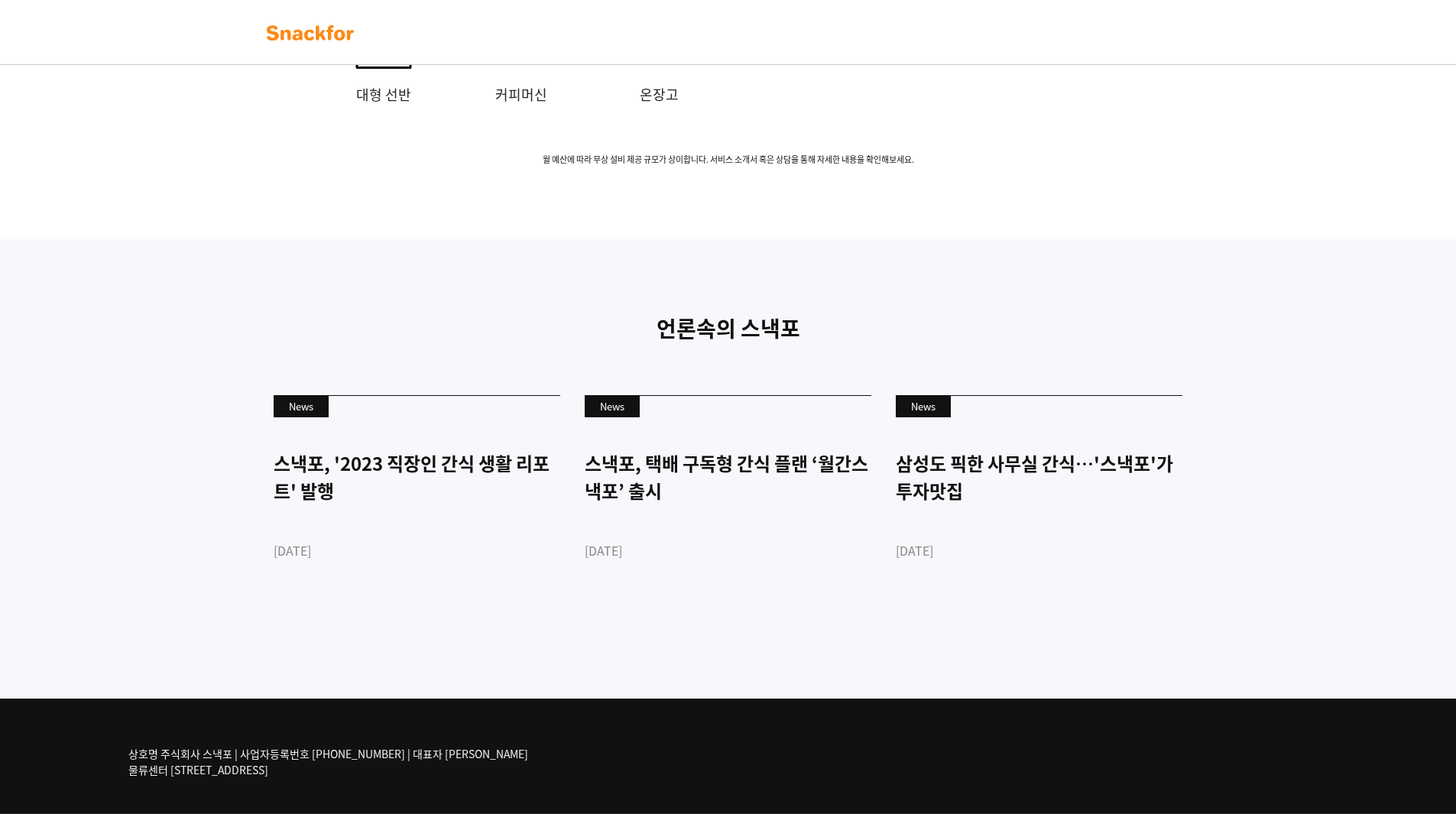
drag, startPoint x: 416, startPoint y: 760, endPoint x: 270, endPoint y: 757, distance: 146.0
click at [270, 757] on p "상호명 주식회사 스낵포 | 사업자등록번호 752-87-00835 | 대표자 이웅희 물류센터 경기도 광주시 추자동 303" at bounding box center [328, 761] width 400 height 32
drag, startPoint x: 266, startPoint y: 775, endPoint x: 191, endPoint y: 776, distance: 75.0
click at [191, 776] on p "상호명 주식회사 스낵포 | 사업자등록번호 752-87-00835 | 대표자 이웅희 물류센터 경기도 광주시 추자동 303" at bounding box center [328, 761] width 400 height 32
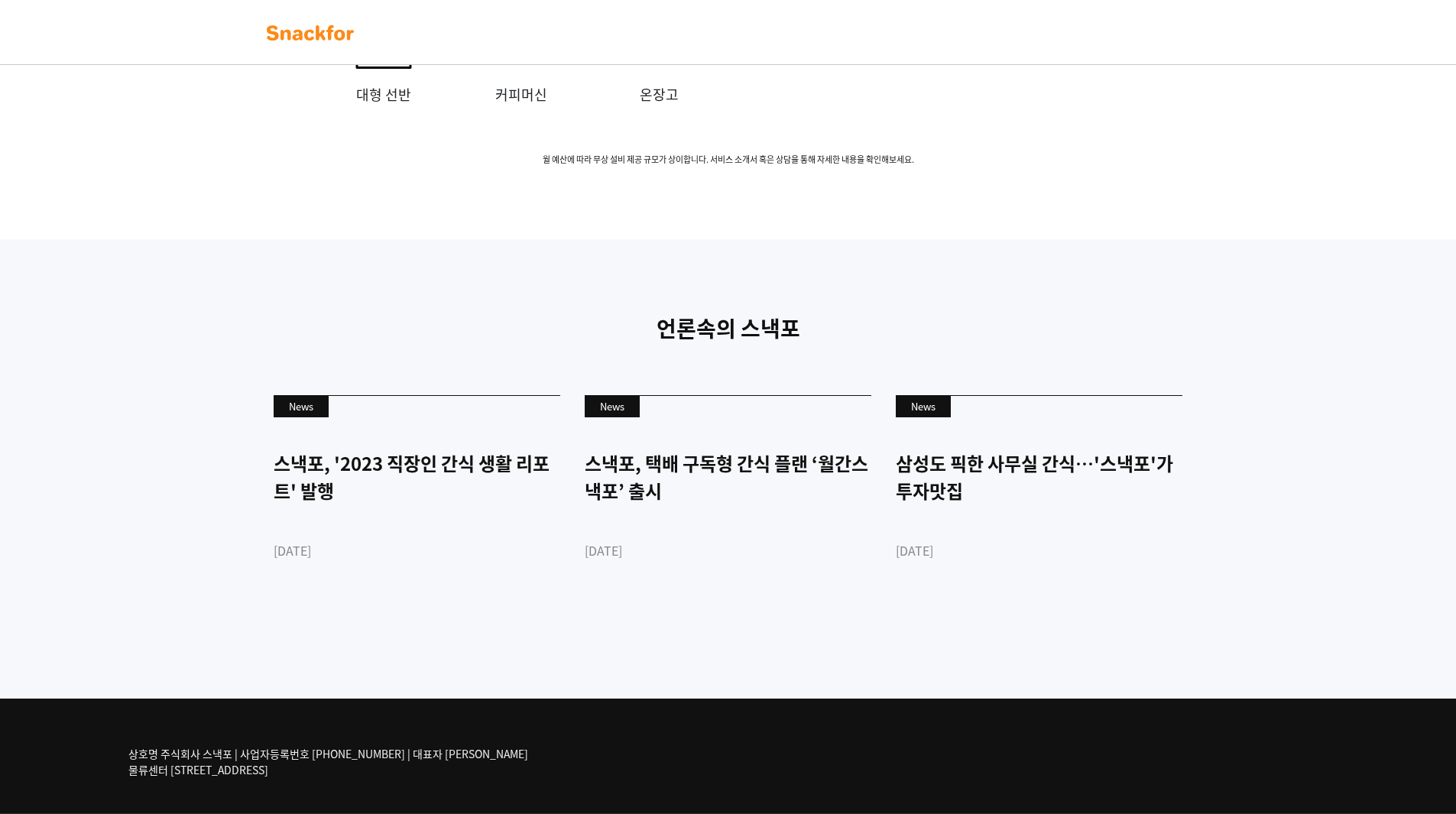
click at [191, 776] on p "상호명 주식회사 스낵포 | 사업자등록번호 752-87-00835 | 대표자 이웅희 물류센터 경기도 광주시 추자동 303" at bounding box center [328, 761] width 400 height 32
click at [200, 760] on p "상호명 주식회사 스낵포 | 사업자등록번호 752-87-00835 | 대표자 이웅희 물류센터 경기도 광주시 추자동 303" at bounding box center [328, 761] width 400 height 32
drag, startPoint x: 200, startPoint y: 760, endPoint x: 200, endPoint y: 698, distance: 62.0
click at [201, 758] on p "상호명 주식회사 스낵포 | 사업자등록번호 752-87-00835 | 대표자 이웅희 물류센터 경기도 광주시 추자동 303" at bounding box center [328, 761] width 400 height 32
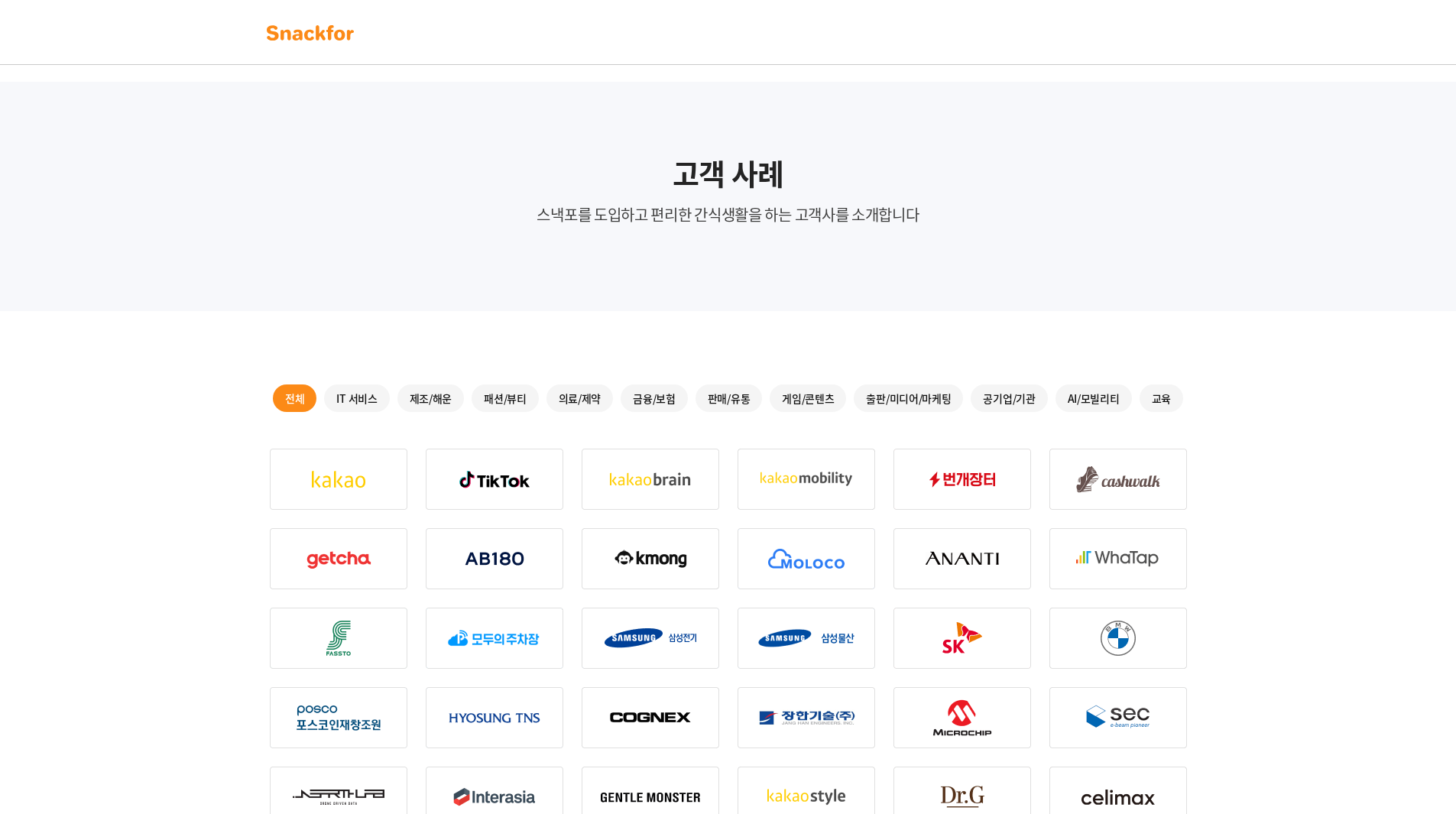
click at [313, 32] on img at bounding box center [310, 33] width 97 height 25
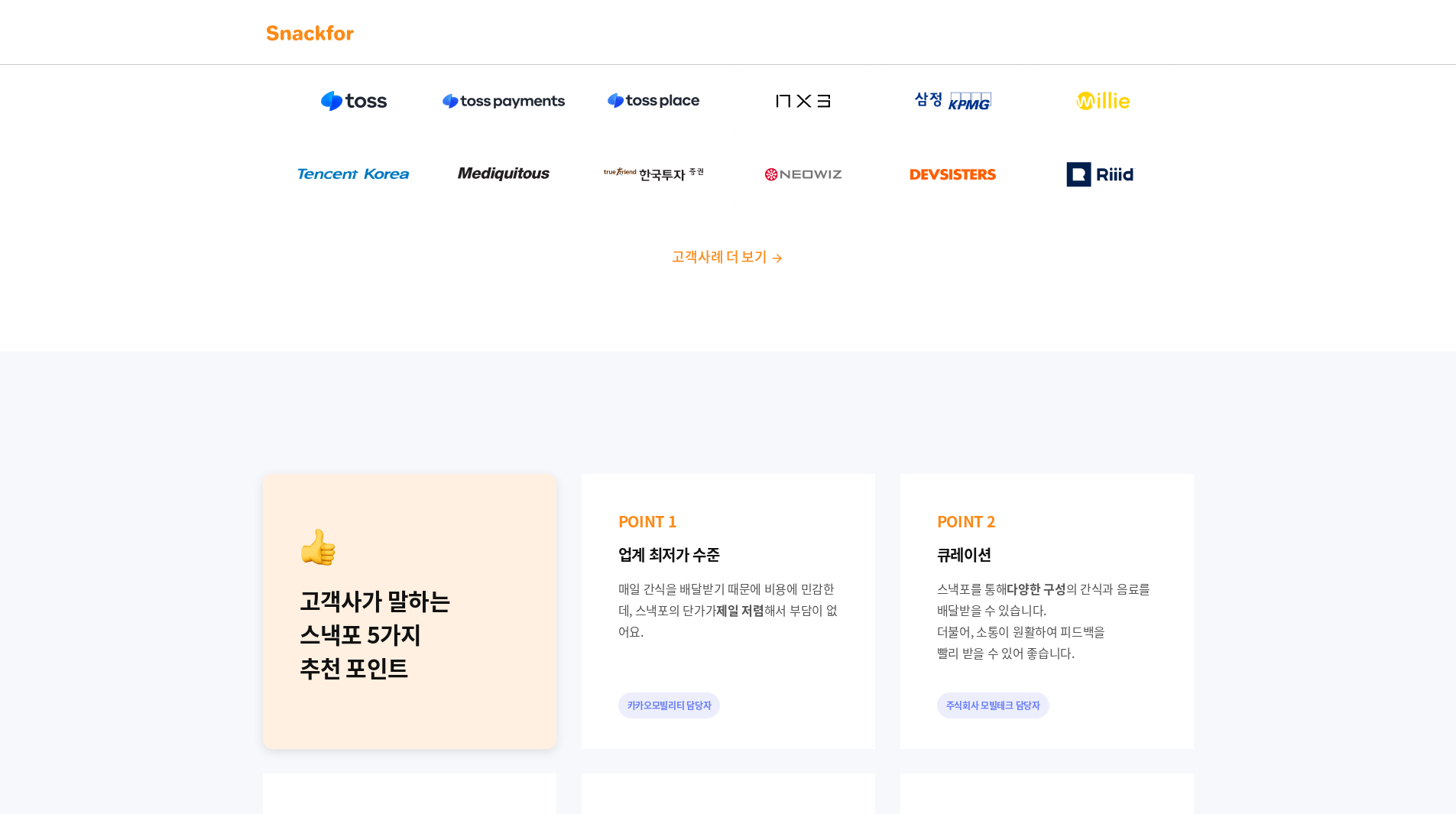
scroll to position [611, 0]
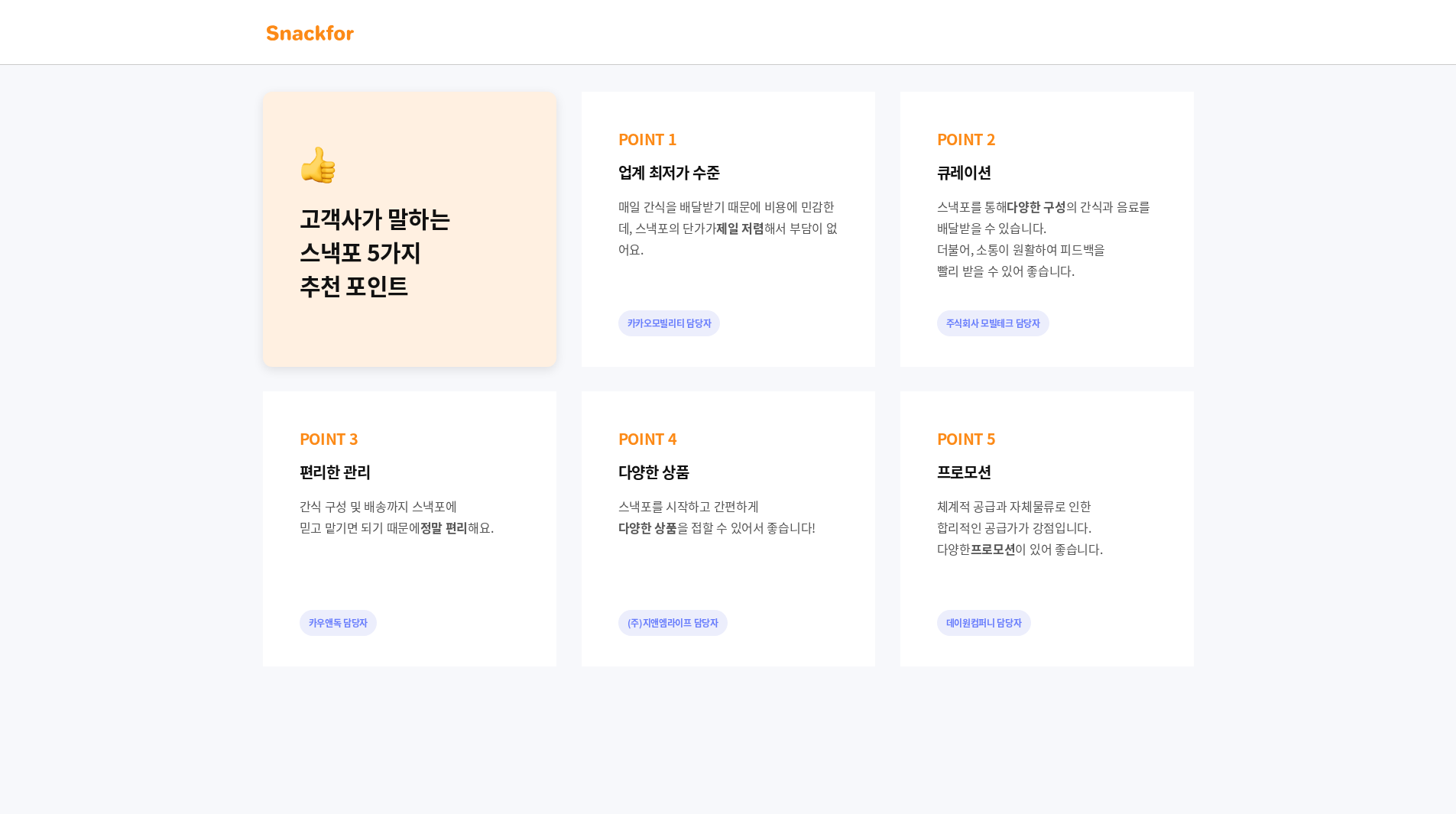
click at [1311, 489] on div "고객사가 말하는 스낵포 5가지 추천 포인트 POINT 1 업계 최저가 수준 매일 간식을 배달받기 때문에 비용에 민감한데, 스낵포의 단가가 제일…" at bounding box center [728, 379] width 1456 height 819
drag, startPoint x: 1298, startPoint y: 496, endPoint x: 269, endPoint y: 471, distance: 1029.3
click at [286, 476] on div "고객사가 말하는 스낵포 5가지 추천 포인트 POINT 1 업계 최저가 수준 매일 간식을 배달받기 때문에 비용에 민감한데, 스낵포의 단가가 제일…" at bounding box center [728, 379] width 1456 height 819
click at [269, 471] on div "POINT 3 편리한 관리 간식 구성 및 배송까지 스낵포에 믿고 맡기면 되기 때문에 정말 편리 해요. [DEMOGRAPHIC_DATA]" at bounding box center [410, 529] width 294 height 275
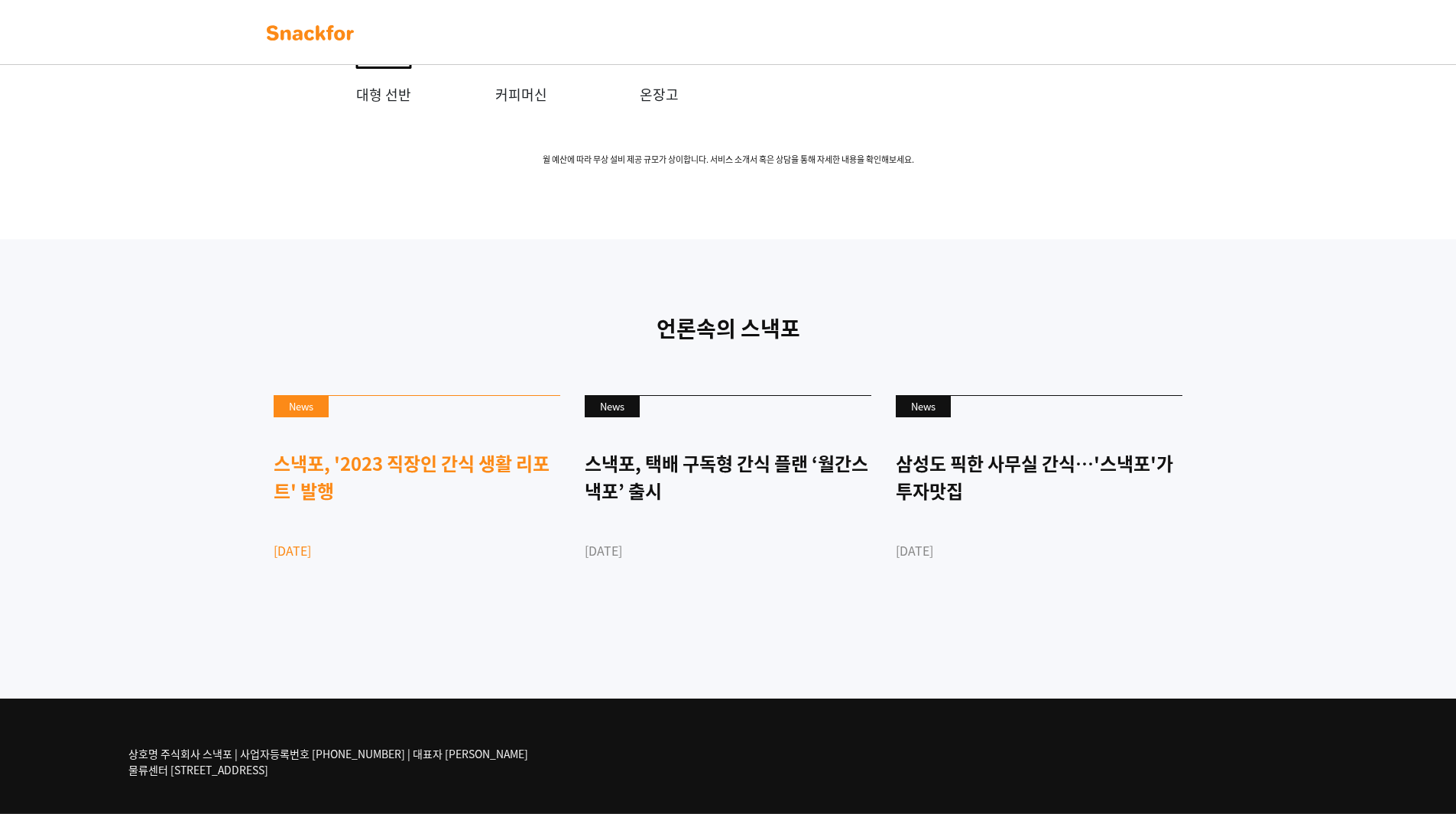
scroll to position [3227, 0]
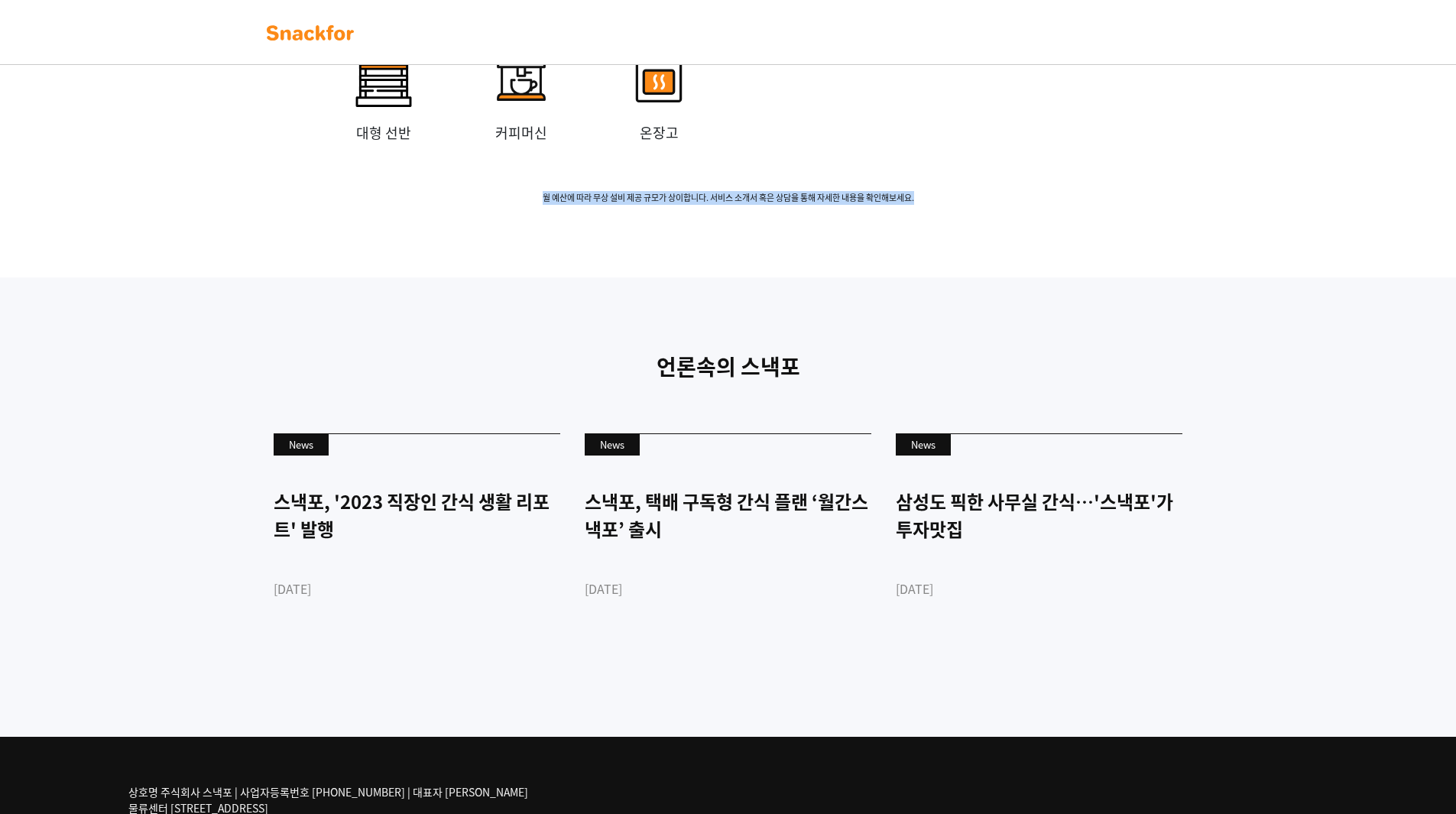
drag, startPoint x: 475, startPoint y: 425, endPoint x: 1021, endPoint y: 425, distance: 546.0
click at [1021, 278] on div "무상 설비 임대 소형 냉장고 중형 냉장고 미니 냉동고 간식 트레이 미니 선반 중형 선반 대형 선반 커피머신 온장고 월 [GEOGRAPHIC_D…" at bounding box center [728, 21] width 1456 height 515
drag, startPoint x: 934, startPoint y: 425, endPoint x: 447, endPoint y: 423, distance: 487.0
click at [447, 278] on div "무상 설비 임대 소형 냉장고 중형 냉장고 미니 냉동고 간식 트레이 미니 선반 중형 선반 대형 선반 커피머신 온장고 월 [GEOGRAPHIC_D…" at bounding box center [728, 21] width 1456 height 515
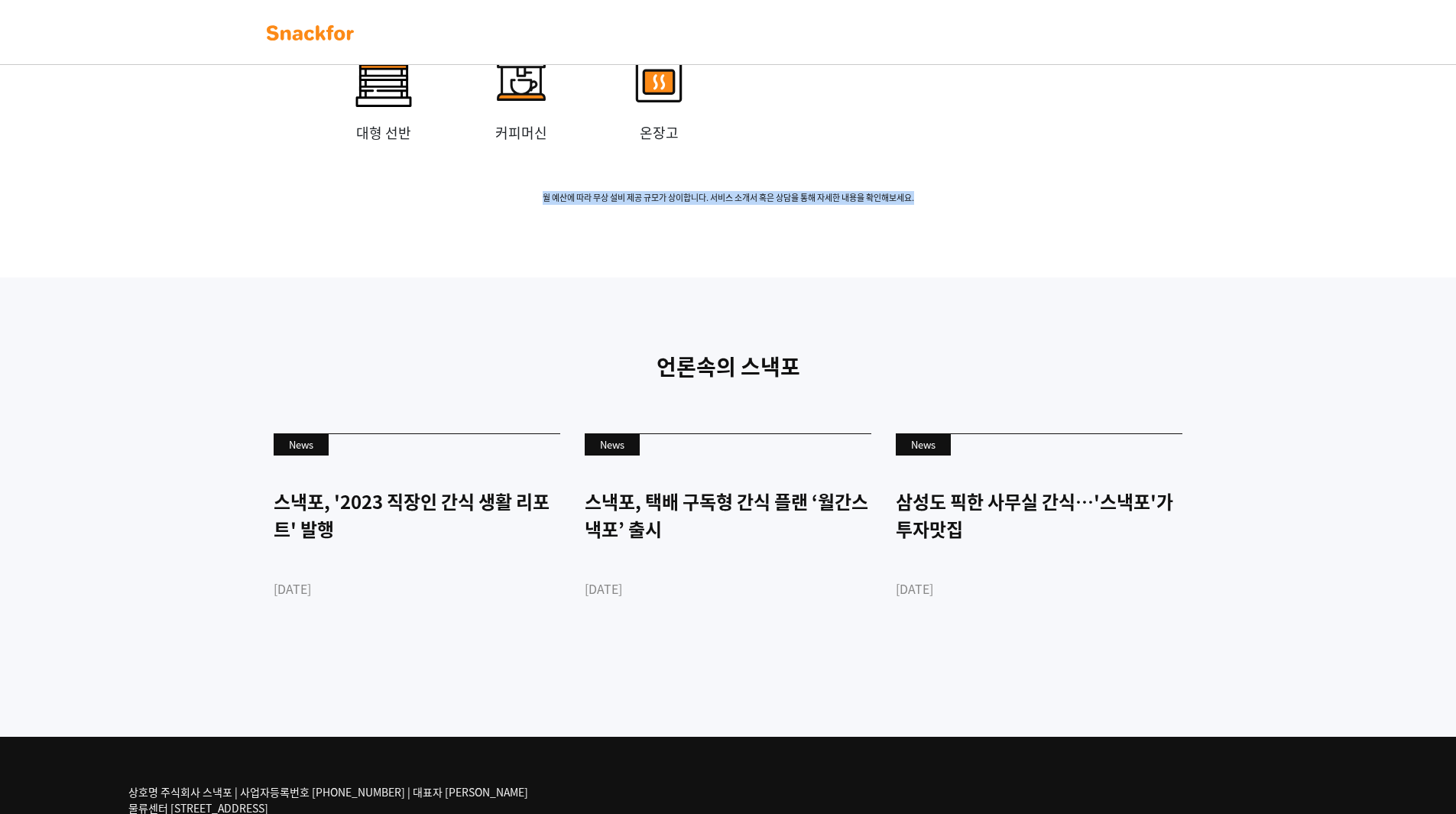
click at [447, 278] on div "무상 설비 임대 소형 냉장고 중형 냉장고 미니 냉동고 간식 트레이 미니 선반 중형 선반 대형 선반 커피머신 온장고 월 [GEOGRAPHIC_D…" at bounding box center [728, 21] width 1456 height 515
drag, startPoint x: 448, startPoint y: 423, endPoint x: 970, endPoint y: 422, distance: 522.0
click at [970, 278] on div "무상 설비 임대 소형 냉장고 중형 냉장고 미니 냉동고 간식 트레이 미니 선반 중형 선반 대형 선반 커피머신 온장고 월 [GEOGRAPHIC_D…" at bounding box center [728, 21] width 1456 height 515
drag, startPoint x: 970, startPoint y: 422, endPoint x: 422, endPoint y: 422, distance: 548.0
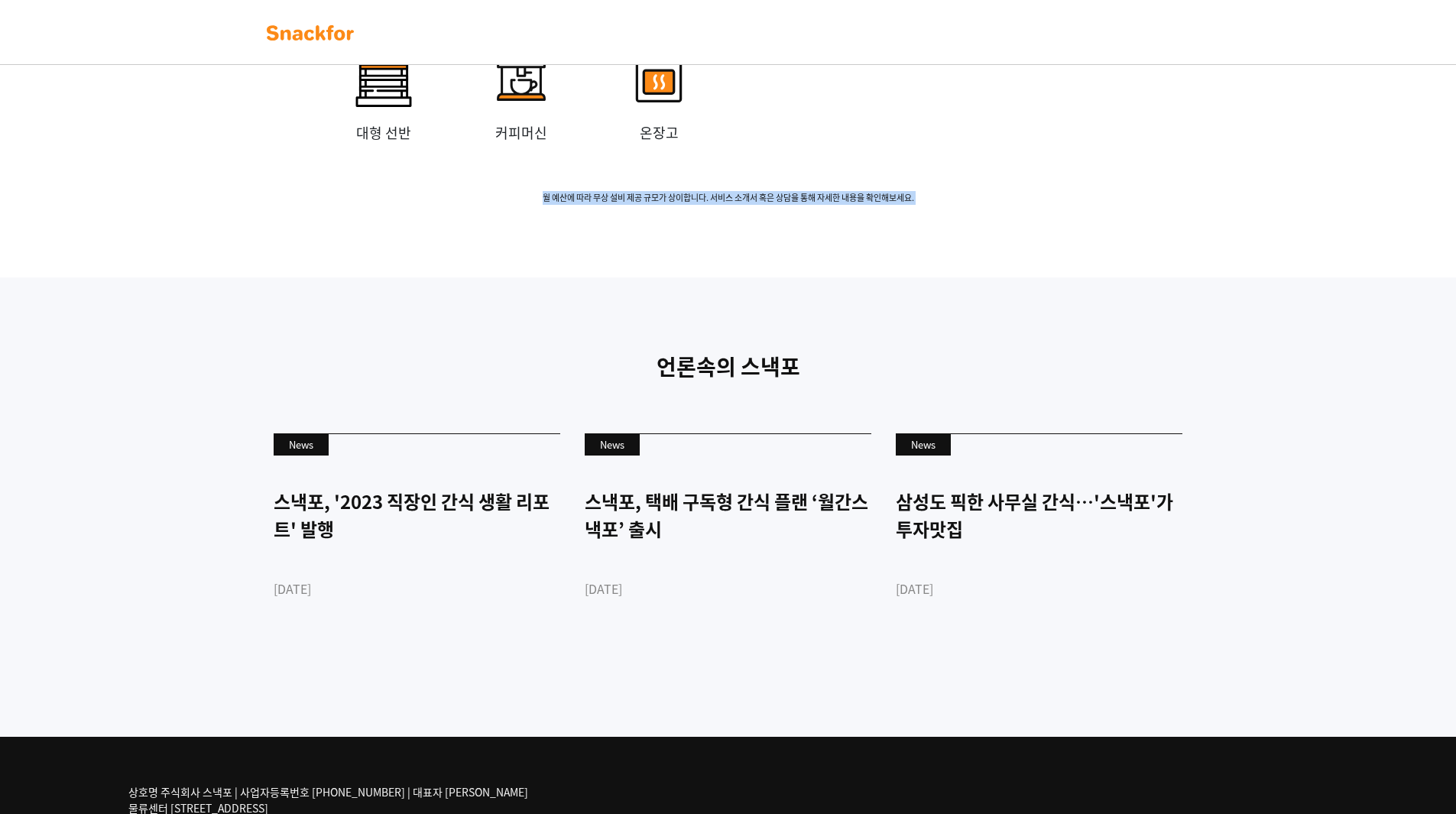
click at [422, 278] on div "무상 설비 임대 소형 냉장고 중형 냉장고 미니 냉동고 간식 트레이 미니 선반 중형 선반 대형 선반 커피머신 온장고 월 [GEOGRAPHIC_D…" at bounding box center [728, 21] width 1456 height 515
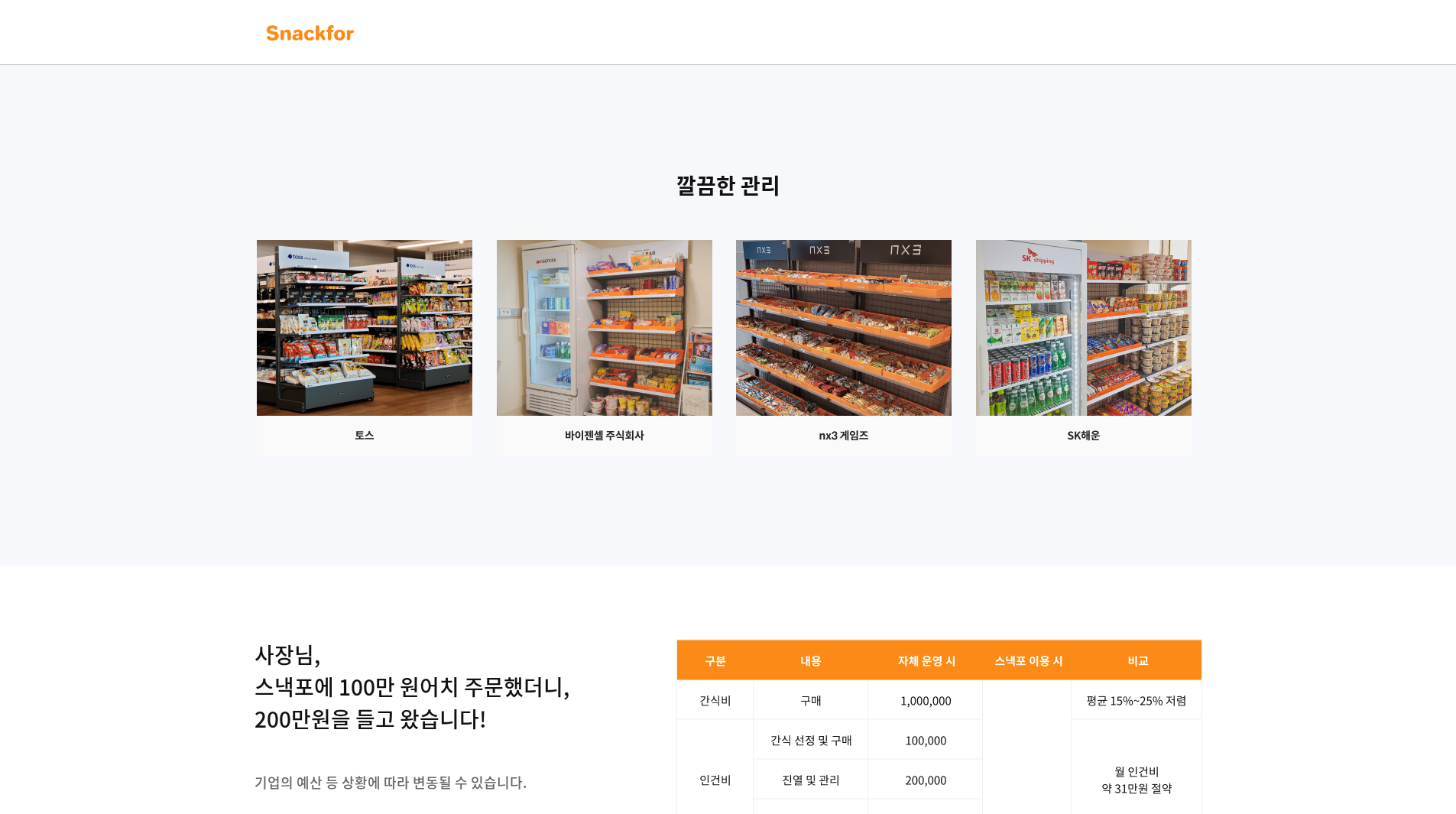
scroll to position [0, 0]
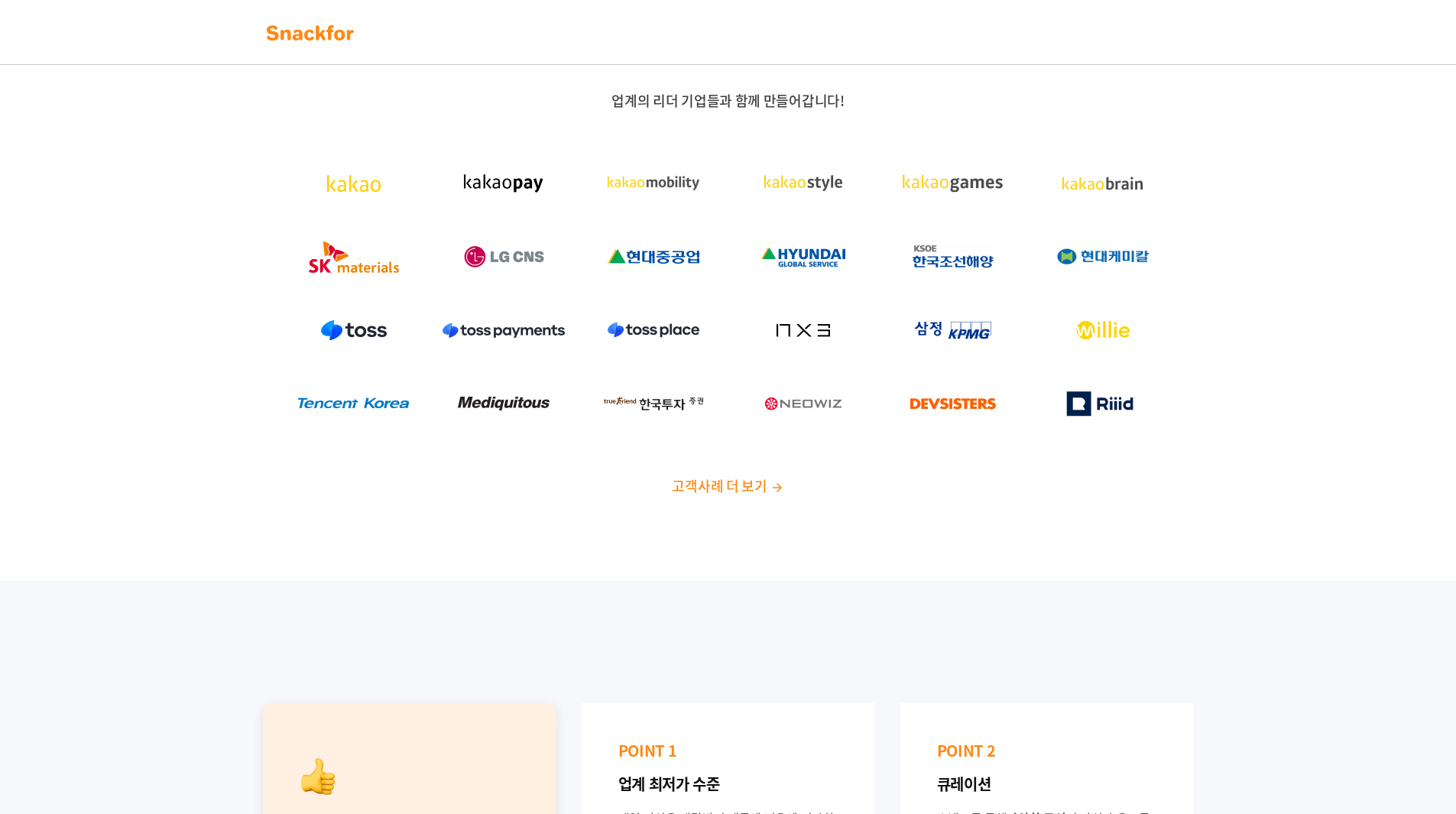
click at [338, 49] on nav at bounding box center [728, 32] width 1456 height 65
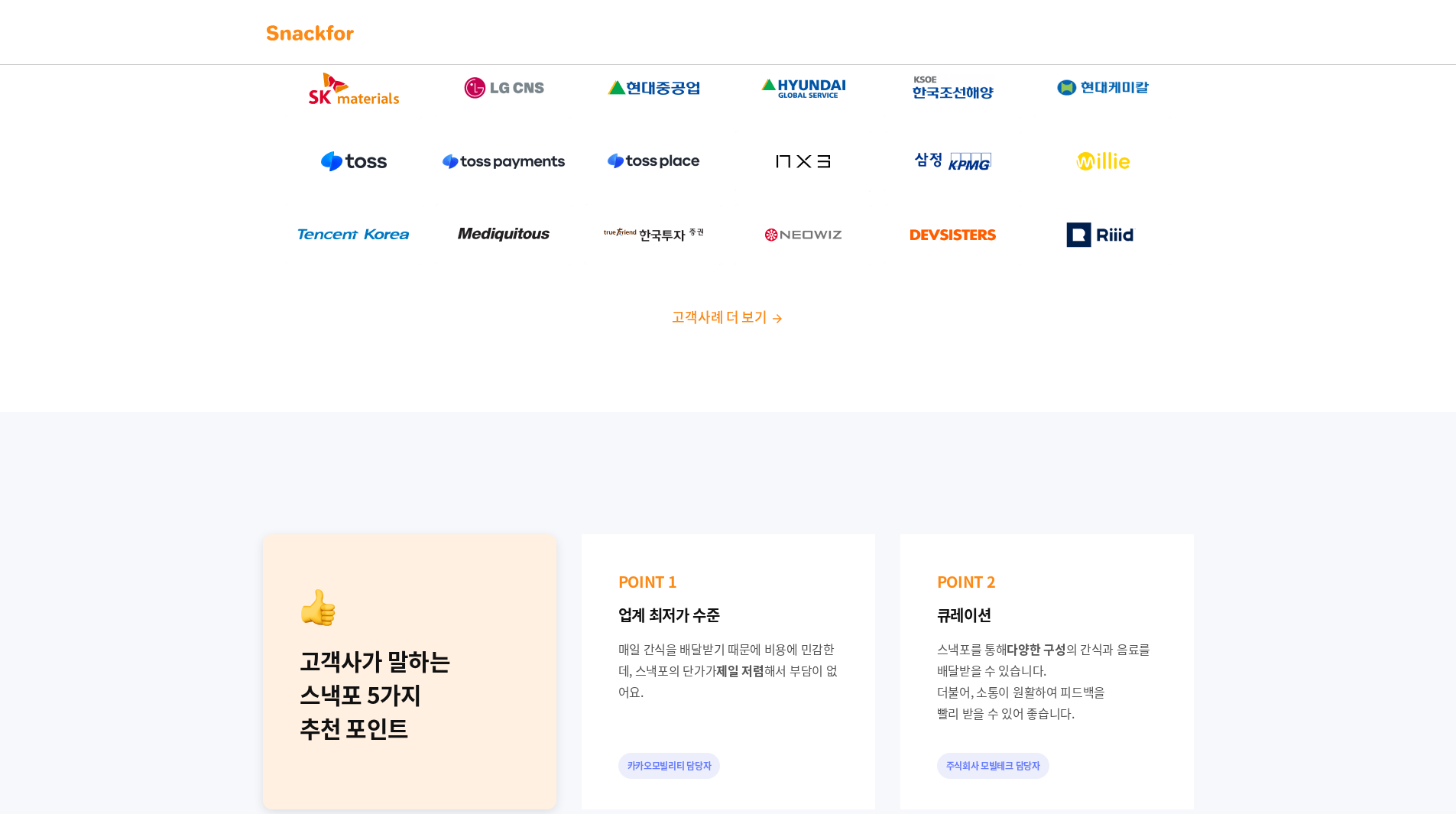
scroll to position [382, 0]
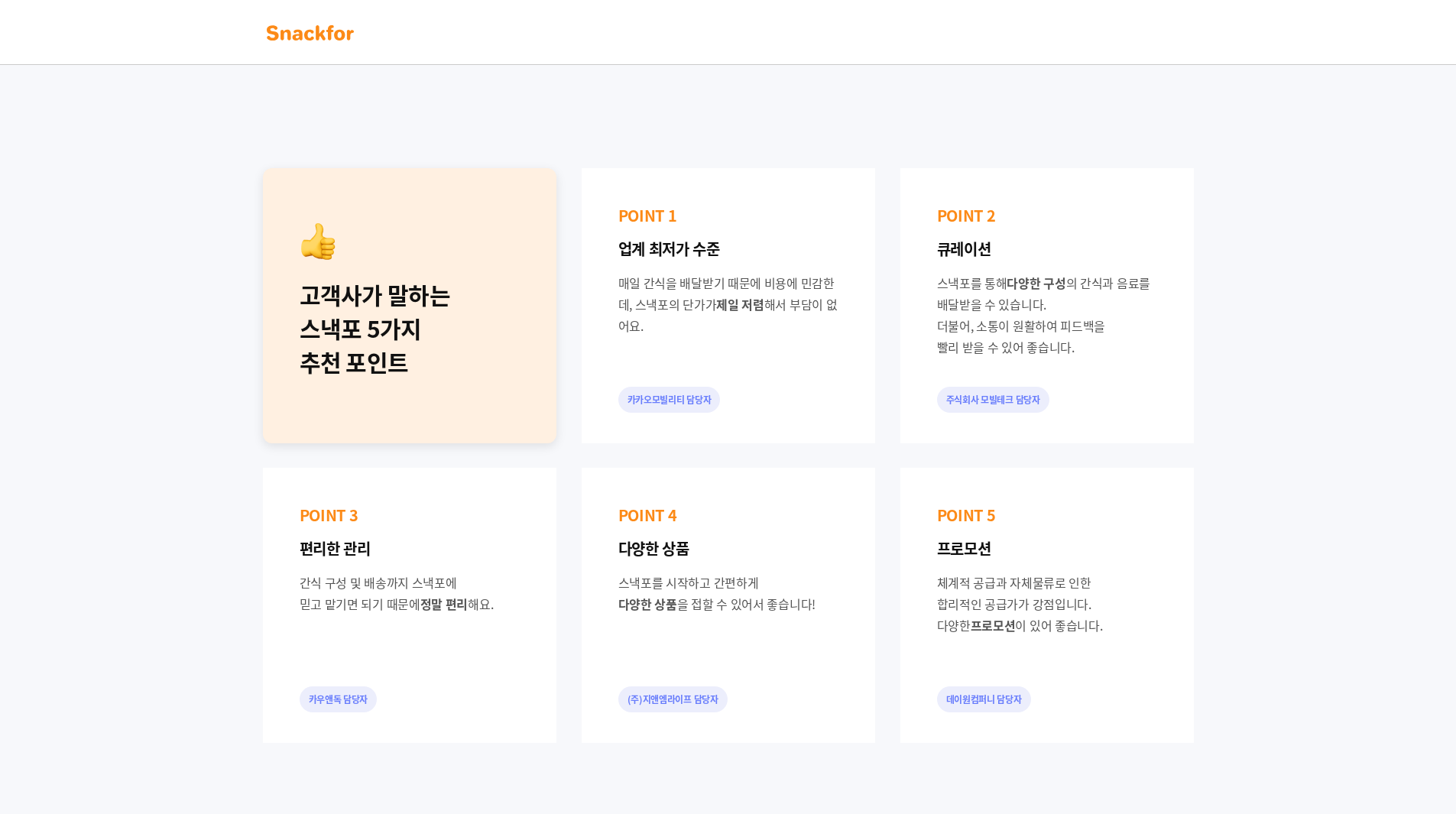
click at [182, 296] on div "고객사가 말하는 스낵포 5가지 추천 포인트 POINT 1 업계 최저가 수준 매일 간식을 배달받기 때문에 비용에 민감한데, 스낵포의 단가가 제일…" at bounding box center [728, 455] width 1456 height 819
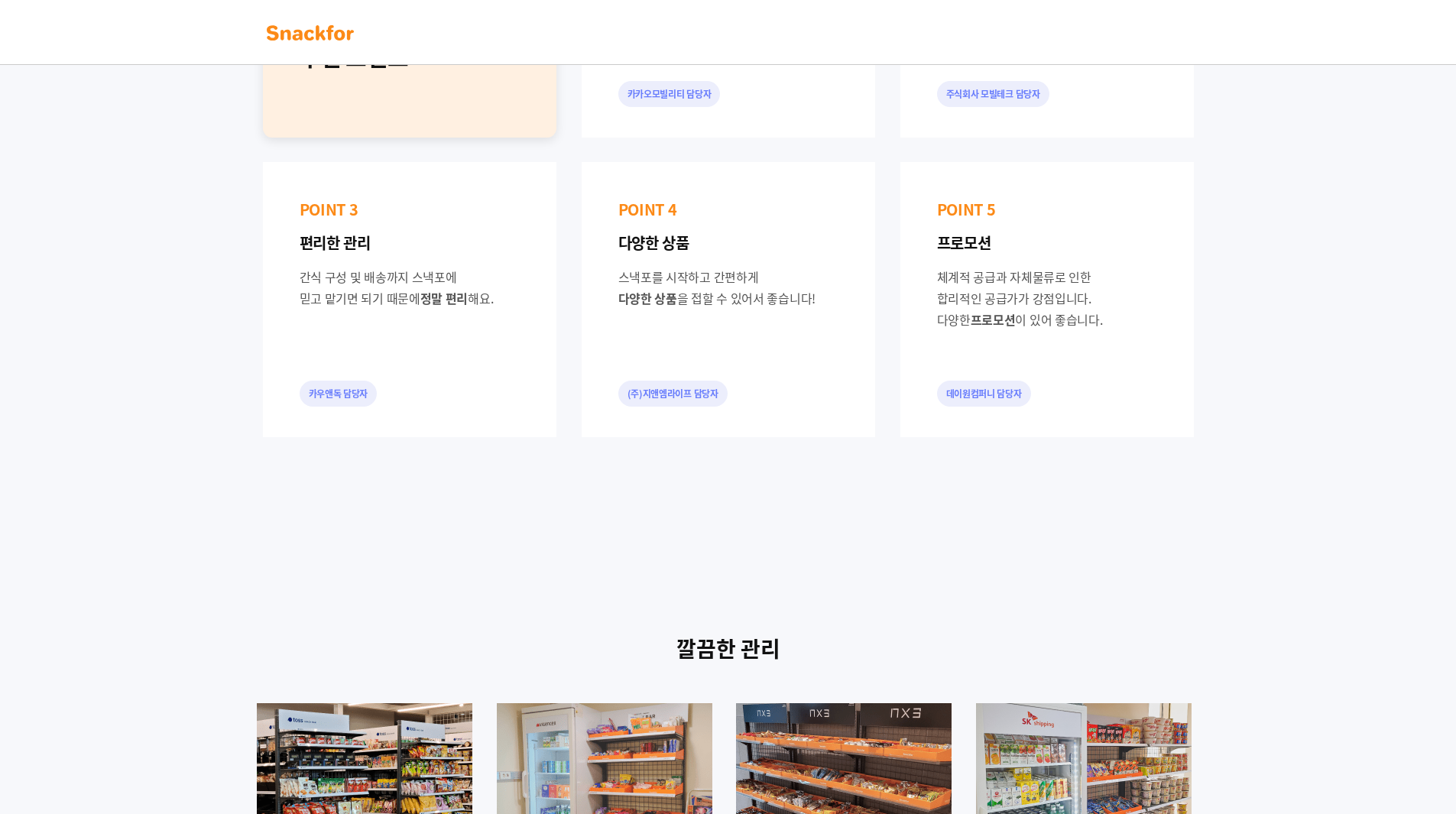
scroll to position [1222, 0]
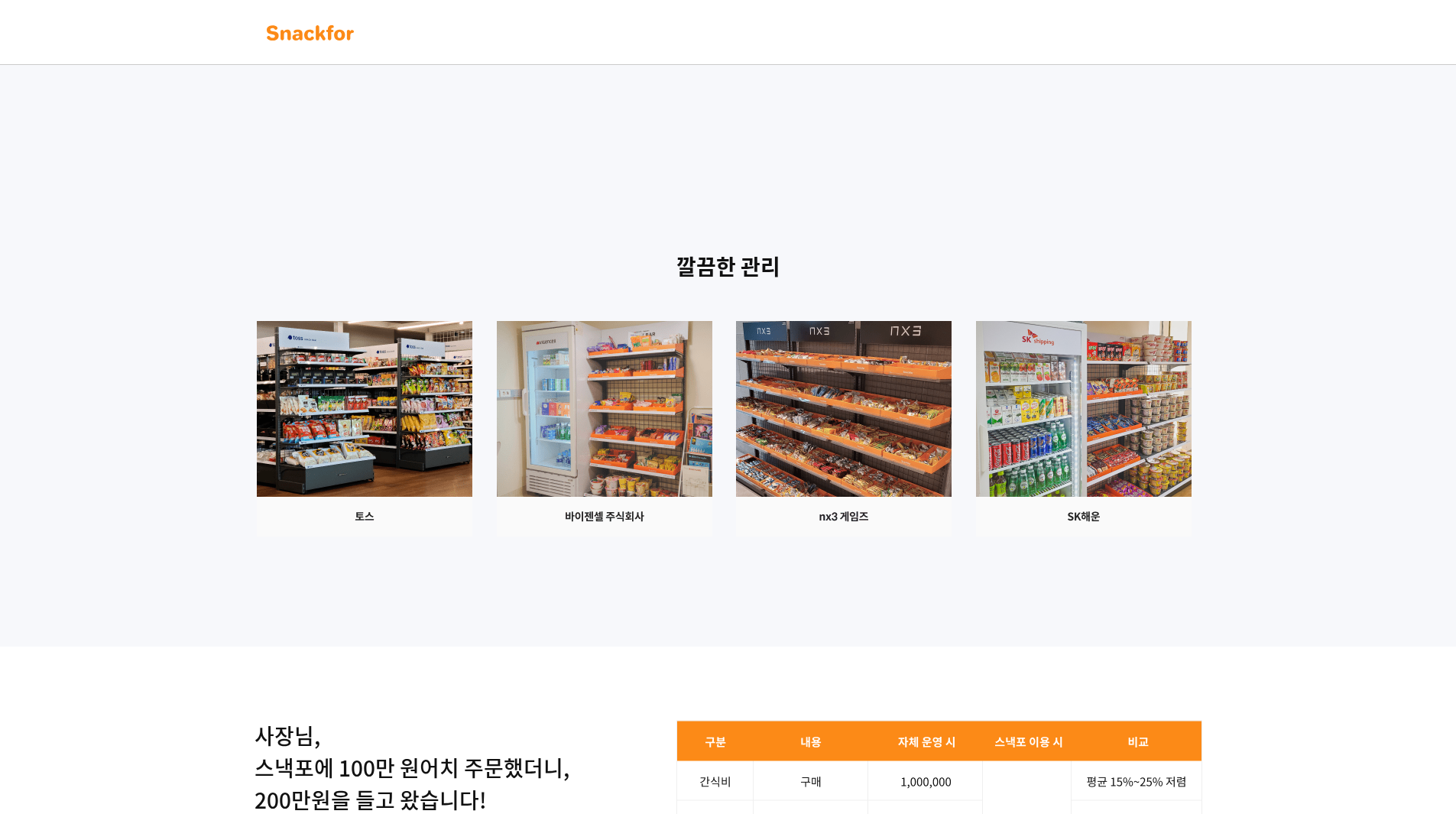
click at [187, 284] on div "깔끔한 관리" at bounding box center [728, 412] width 1456 height 469
